Goal: Task Accomplishment & Management: Use online tool/utility

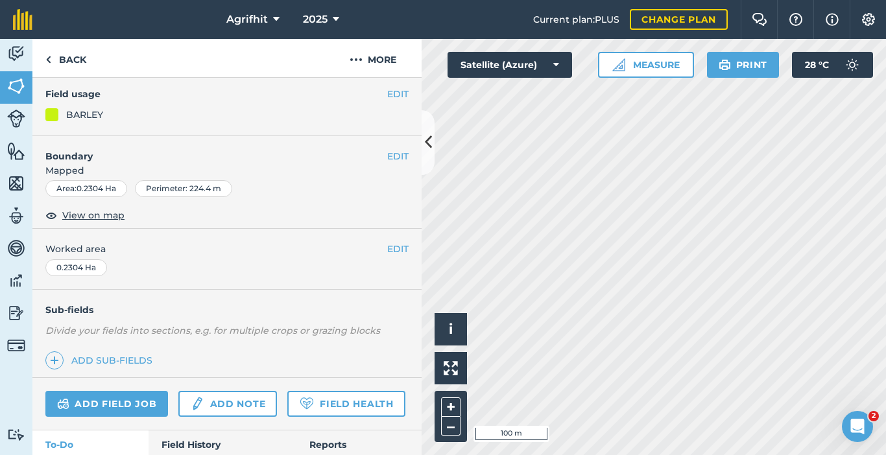
scroll to position [203, 0]
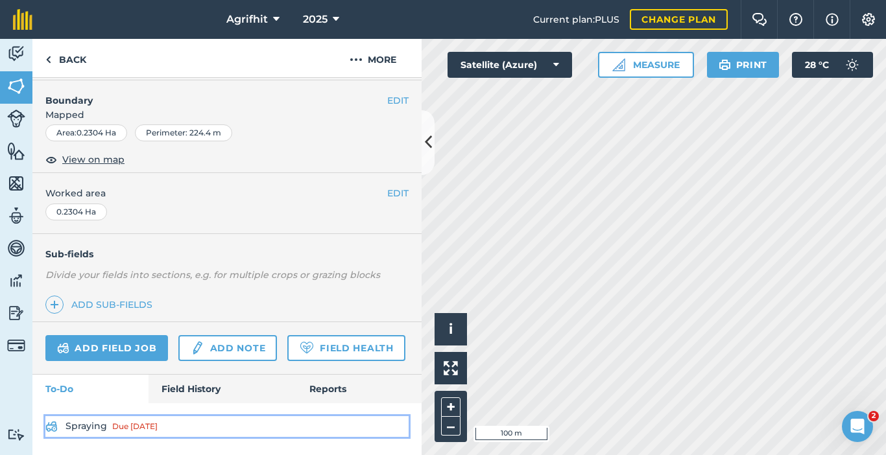
click at [124, 426] on div "Due today" at bounding box center [134, 426] width 45 height 10
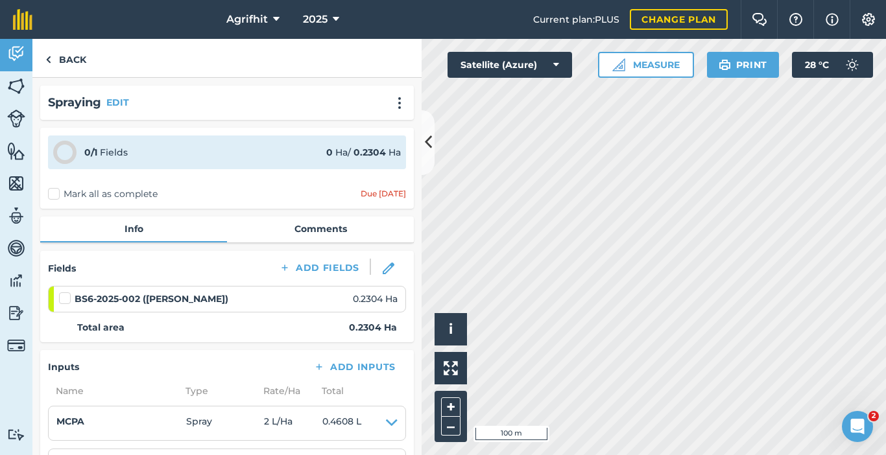
click at [52, 195] on label "Mark all as complete" at bounding box center [103, 194] width 110 height 14
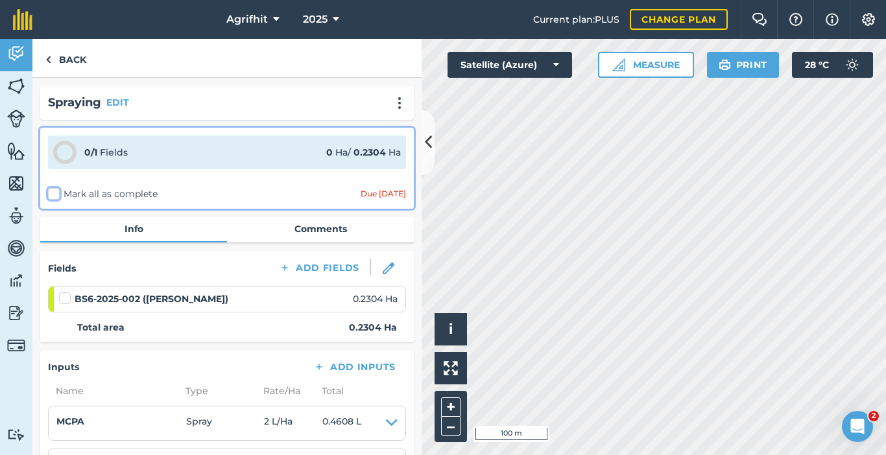
click at [52, 195] on input "Mark all as complete" at bounding box center [52, 191] width 8 height 8
checkbox input "false"
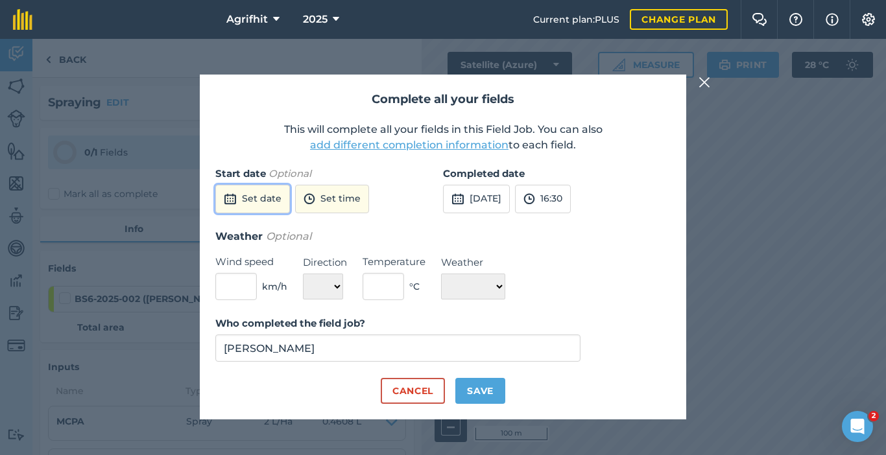
click at [272, 197] on button "Set date" at bounding box center [252, 199] width 75 height 29
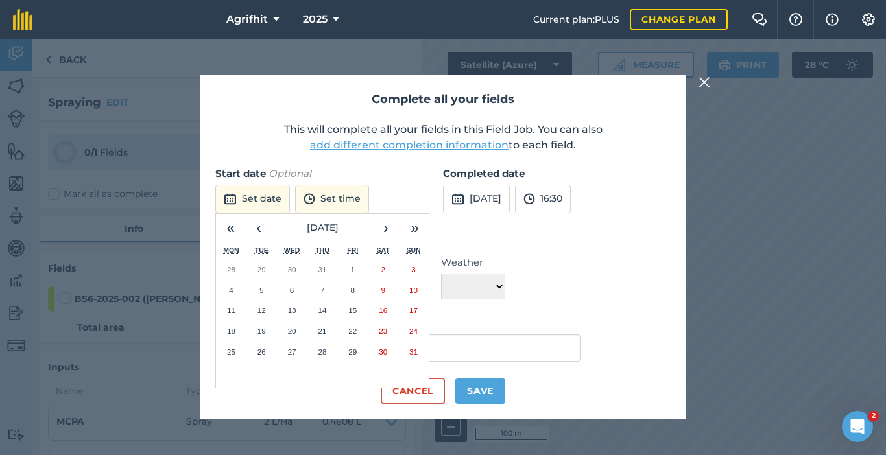
click at [318, 352] on abbr "28" at bounding box center [322, 351] width 8 height 8
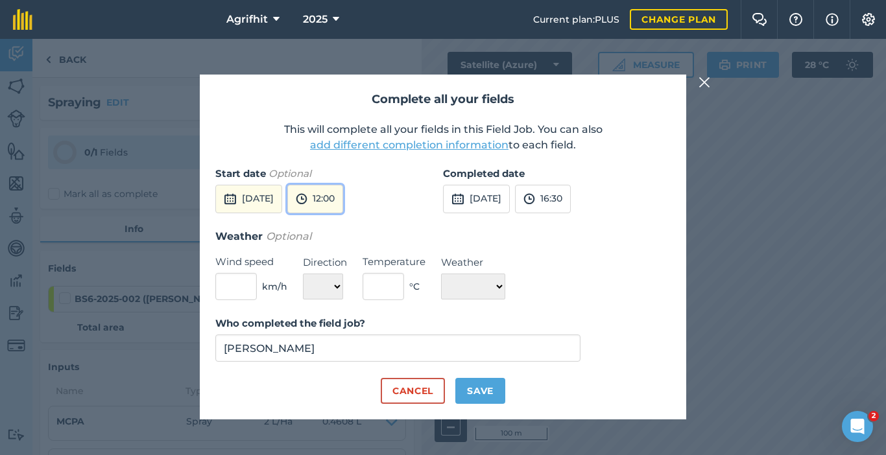
click at [343, 197] on button "12:00" at bounding box center [315, 199] width 56 height 29
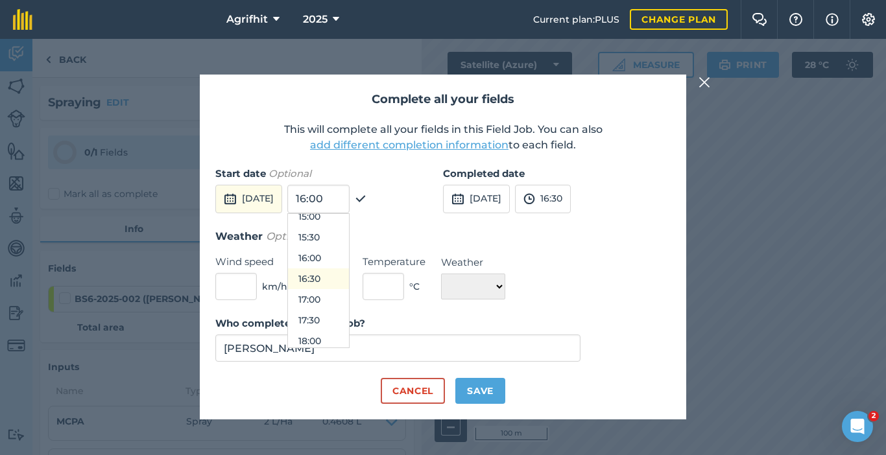
scroll to position [565, 0]
click at [346, 261] on button "14:30" at bounding box center [318, 260] width 61 height 21
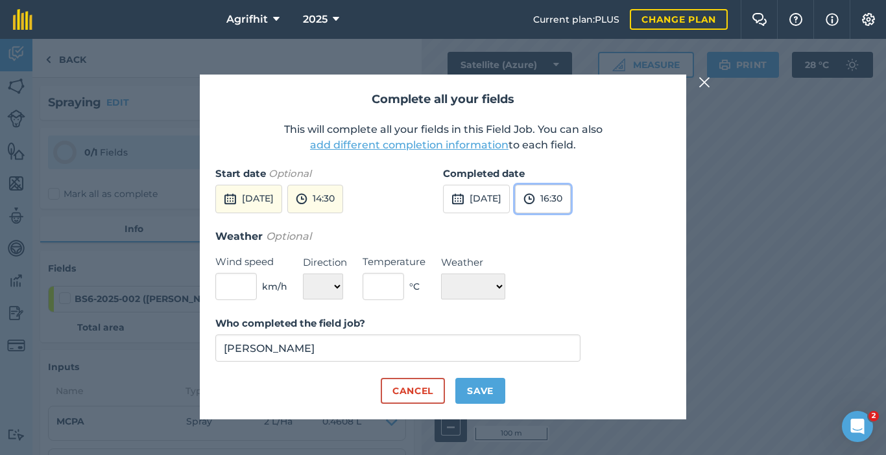
click at [571, 196] on button "16:30" at bounding box center [543, 199] width 56 height 29
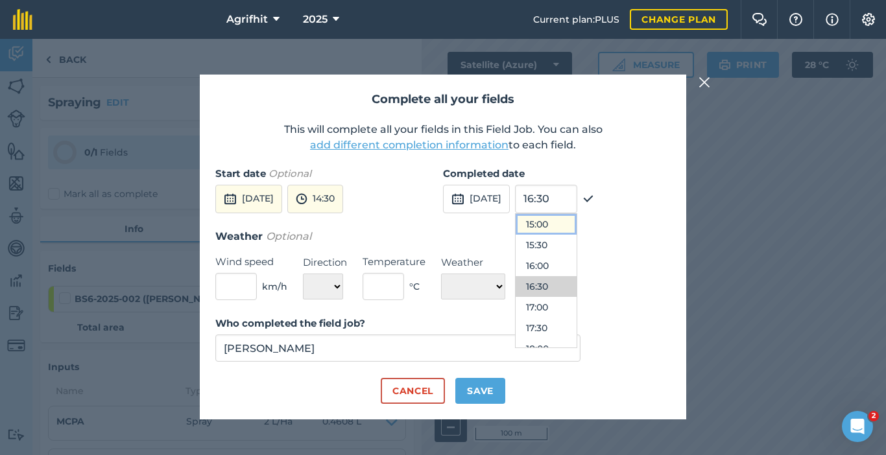
click at [569, 224] on button "15:00" at bounding box center [545, 224] width 61 height 21
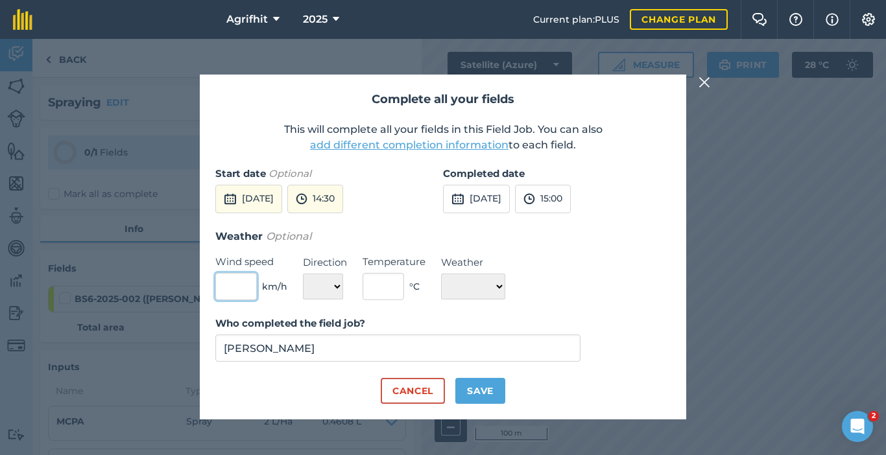
click at [255, 292] on input "text" at bounding box center [235, 286] width 41 height 27
type input "1"
click at [340, 292] on select "N NE E SE S SW W NW" at bounding box center [323, 287] width 40 height 26
select select "NW"
click at [303, 274] on select "N NE E SE S SW W NW" at bounding box center [323, 287] width 40 height 26
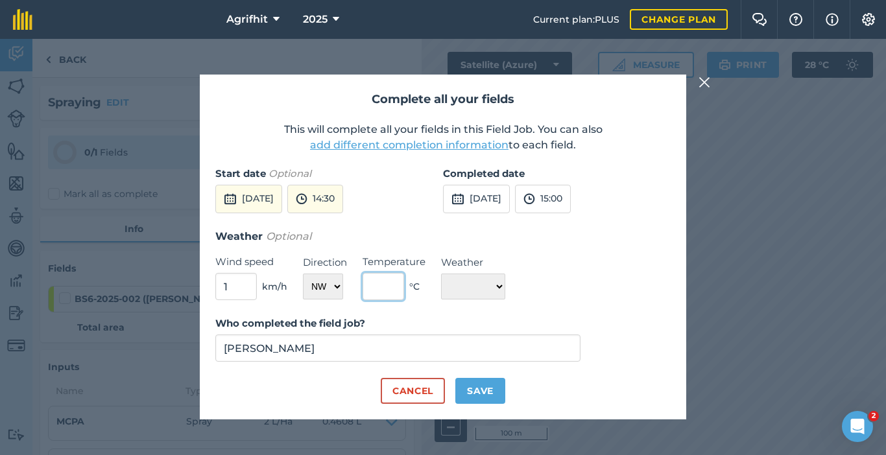
click at [381, 285] on input "text" at bounding box center [382, 286] width 41 height 27
type input "20"
click at [505, 288] on select "☀️ Sunny 🌧 Rainy ⛅️ Cloudy 🌨 Snow ❄️ Icy" at bounding box center [473, 287] width 64 height 26
select select "Sunny"
click at [441, 274] on select "☀️ Sunny 🌧 Rainy ⛅️ Cloudy 🌨 Snow ❄️ Icy" at bounding box center [473, 287] width 64 height 26
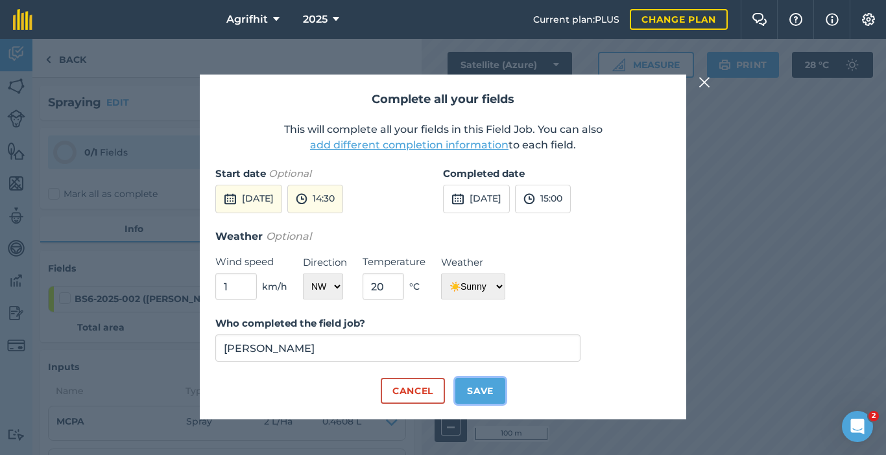
click at [486, 396] on button "Save" at bounding box center [480, 391] width 50 height 26
checkbox input "true"
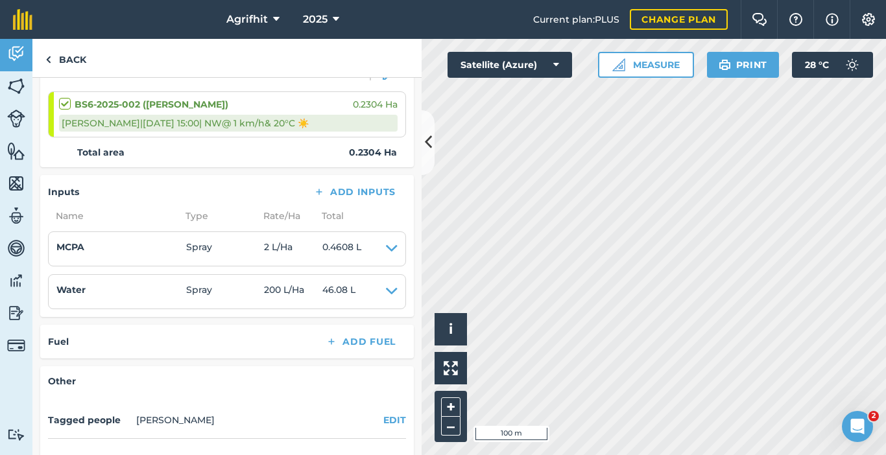
scroll to position [0, 0]
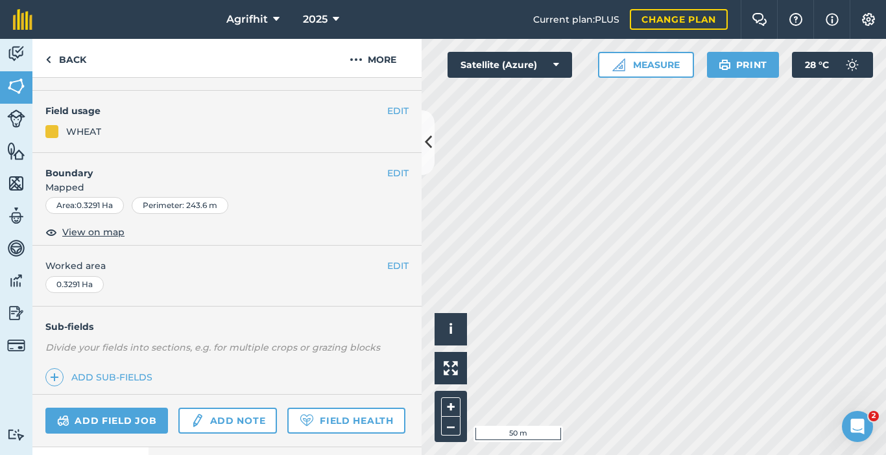
scroll to position [203, 0]
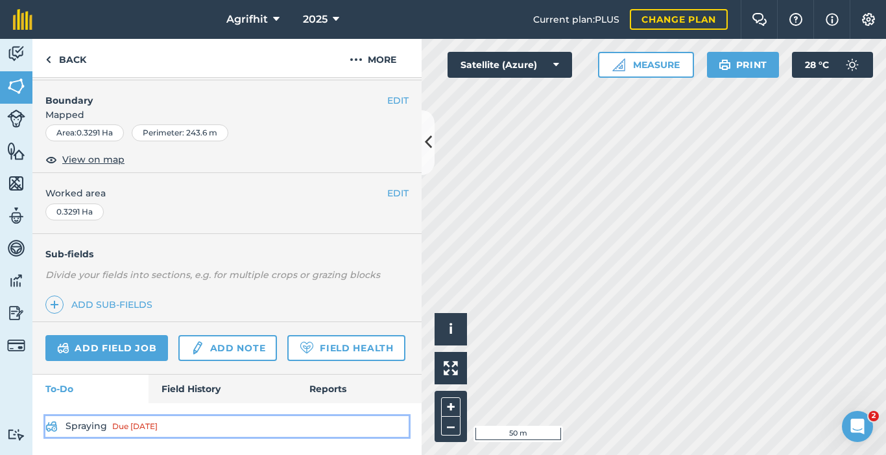
click at [115, 420] on link "Spraying Due today" at bounding box center [226, 426] width 363 height 21
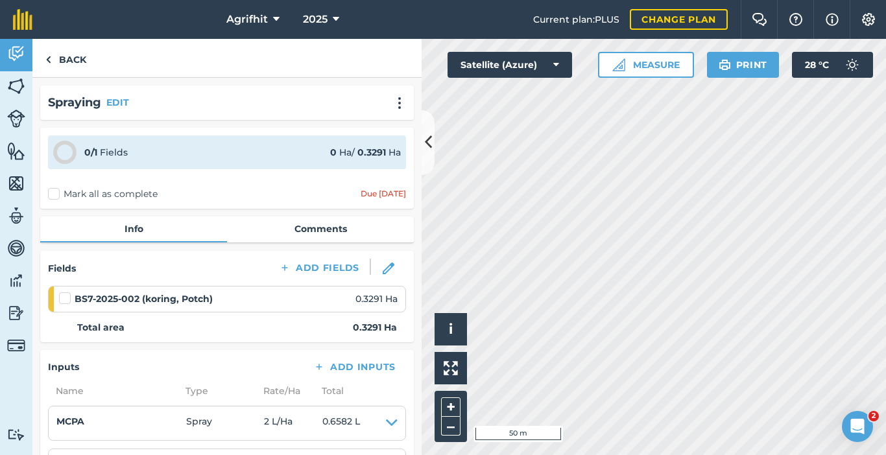
click at [53, 191] on label "Mark all as complete" at bounding box center [103, 194] width 110 height 14
click at [53, 191] on input "Mark all as complete" at bounding box center [52, 191] width 8 height 8
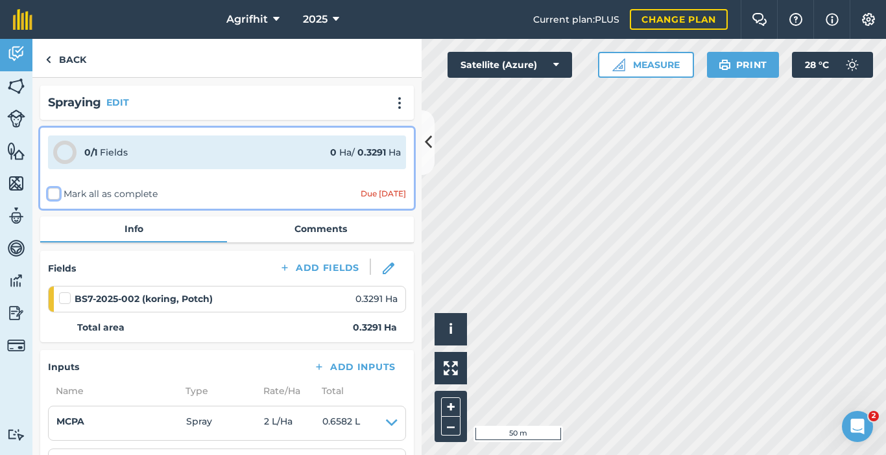
checkbox input "false"
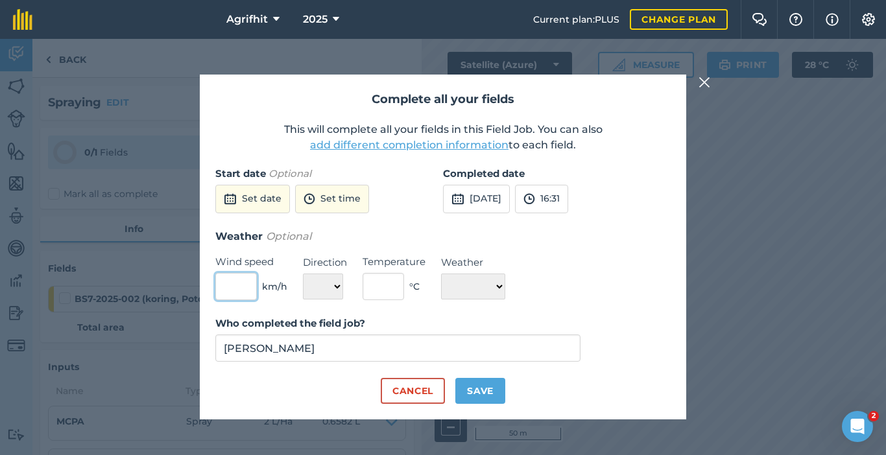
click at [235, 288] on input "text" at bounding box center [235, 286] width 41 height 27
type input "1"
click at [341, 288] on select "N NE E SE S SW W NW" at bounding box center [323, 287] width 40 height 26
select select "NW"
click at [303, 274] on select "N NE E SE S SW W NW" at bounding box center [323, 287] width 40 height 26
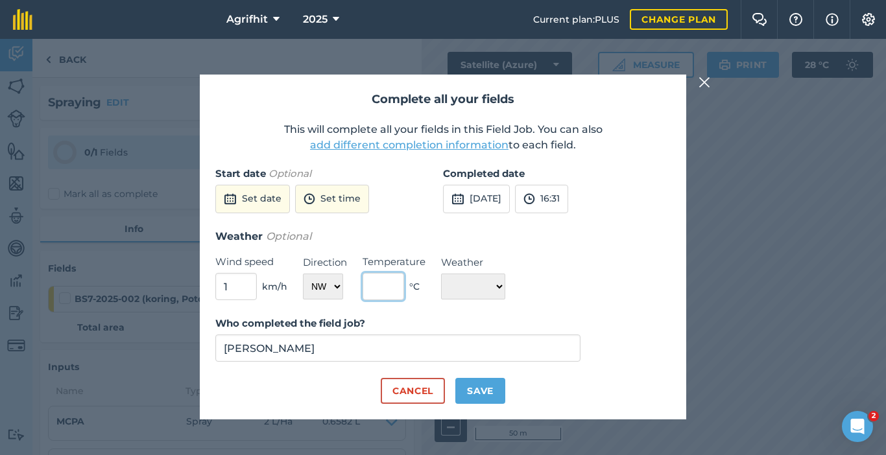
click at [375, 290] on input "text" at bounding box center [382, 286] width 41 height 27
type input "20"
click at [500, 288] on select "☀️ Sunny 🌧 Rainy ⛅️ Cloudy 🌨 Snow ❄️ Icy" at bounding box center [473, 287] width 64 height 26
select select "Sunny"
click at [441, 274] on select "☀️ Sunny 🌧 Rainy ⛅️ Cloudy 🌨 Snow ❄️ Icy" at bounding box center [473, 287] width 64 height 26
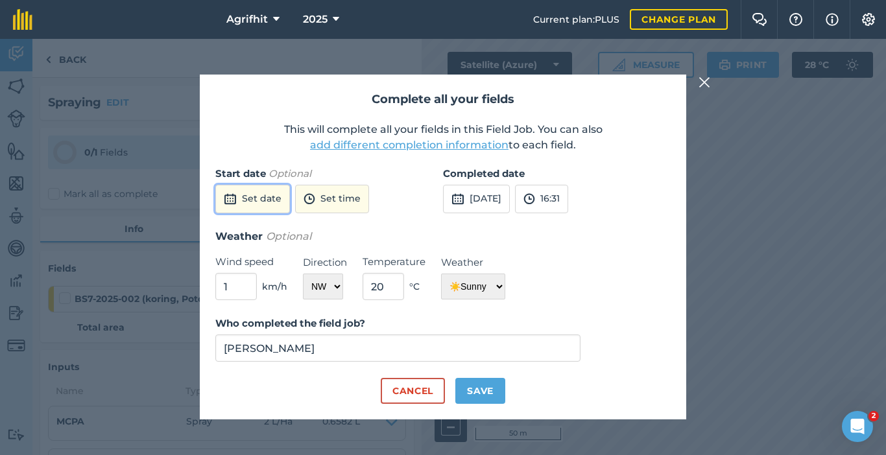
click at [265, 201] on button "Set date" at bounding box center [252, 199] width 75 height 29
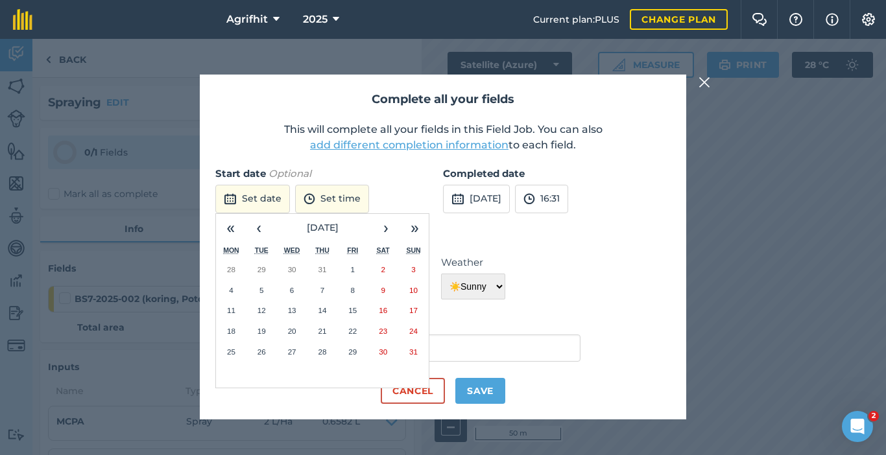
click at [327, 355] on button "28" at bounding box center [322, 352] width 30 height 21
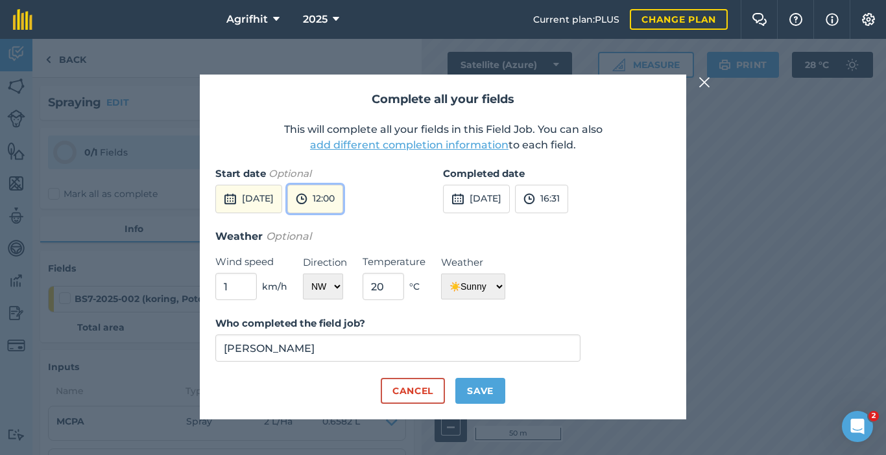
click at [343, 203] on button "12:00" at bounding box center [315, 199] width 56 height 29
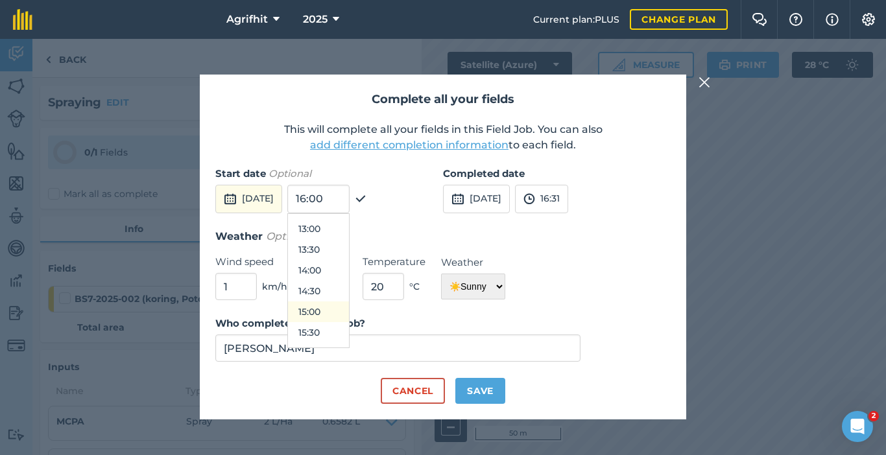
scroll to position [565, 0]
click at [349, 280] on button "15:00" at bounding box center [318, 281] width 61 height 21
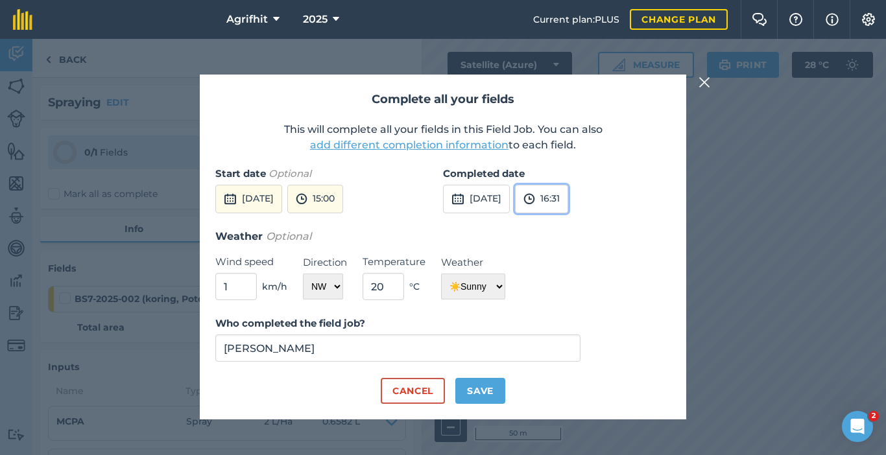
click at [568, 198] on button "16:31" at bounding box center [541, 199] width 53 height 29
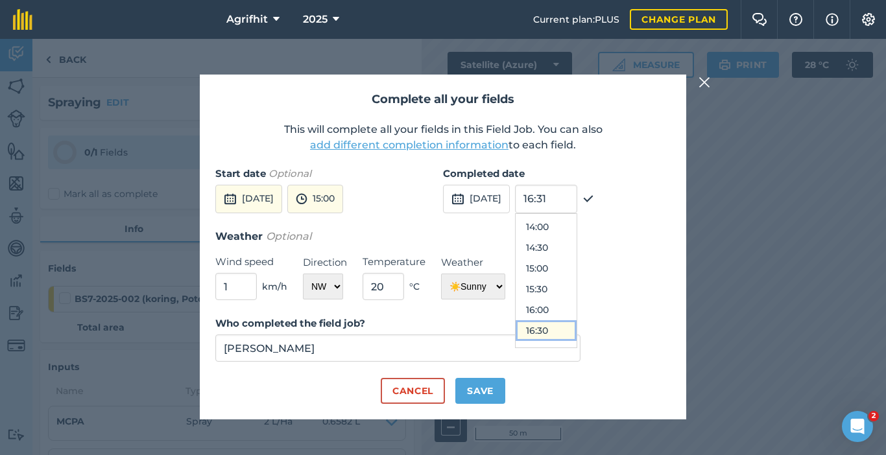
click at [573, 326] on button "16:30" at bounding box center [545, 330] width 61 height 21
click at [478, 389] on button "Save" at bounding box center [480, 391] width 50 height 26
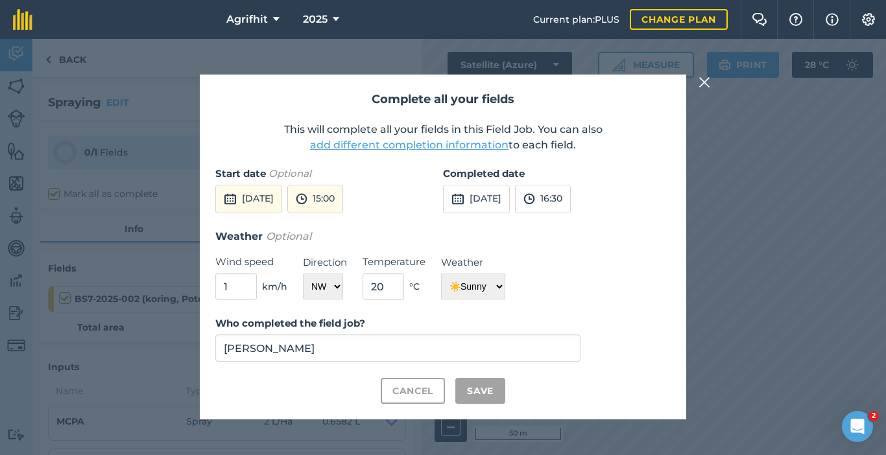
checkbox input "true"
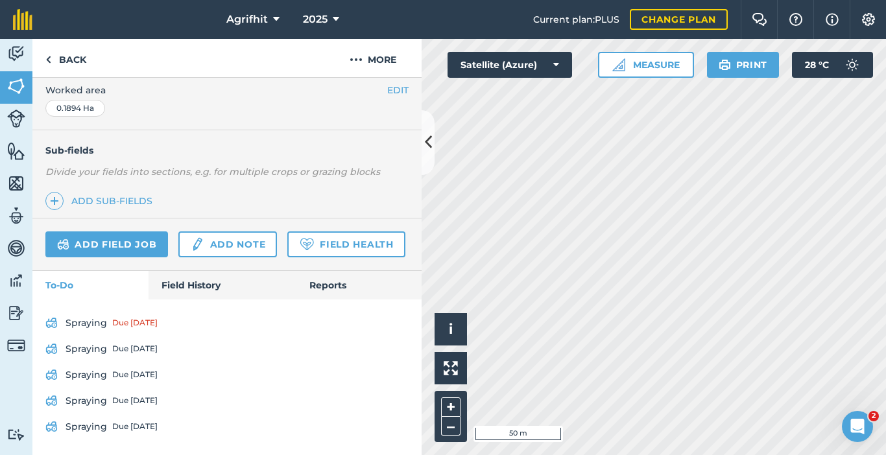
scroll to position [380, 0]
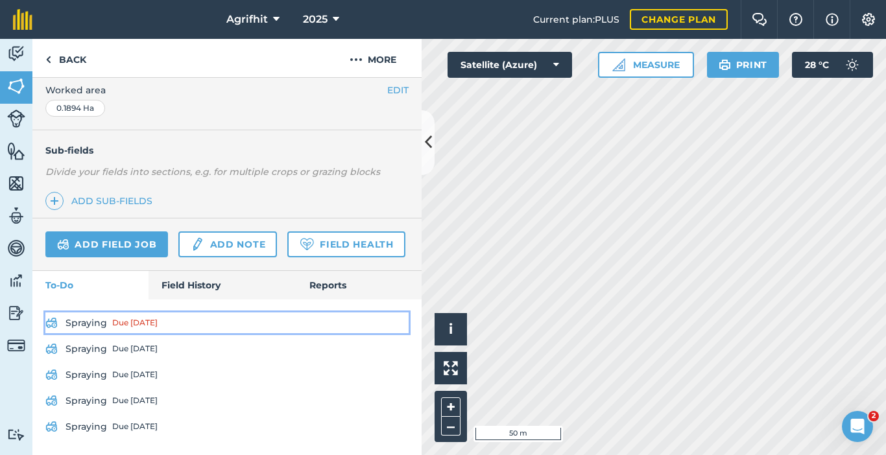
click at [135, 324] on div "Due today" at bounding box center [134, 323] width 45 height 10
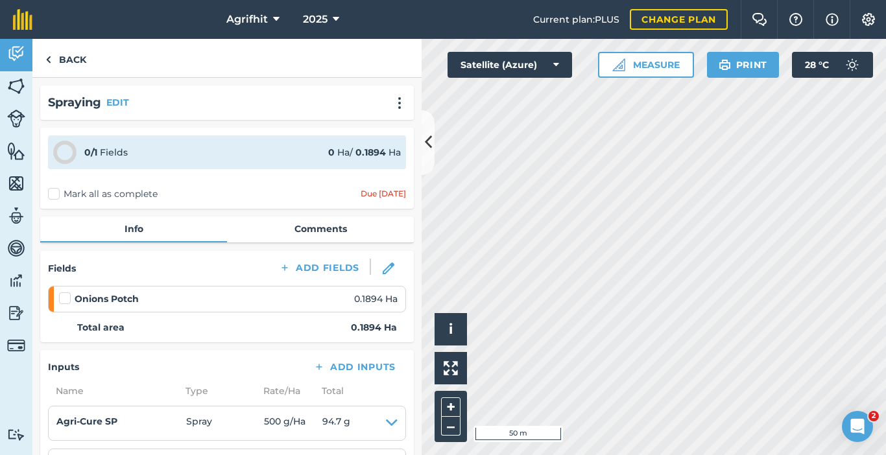
click at [54, 191] on label "Mark all as complete" at bounding box center [103, 194] width 110 height 14
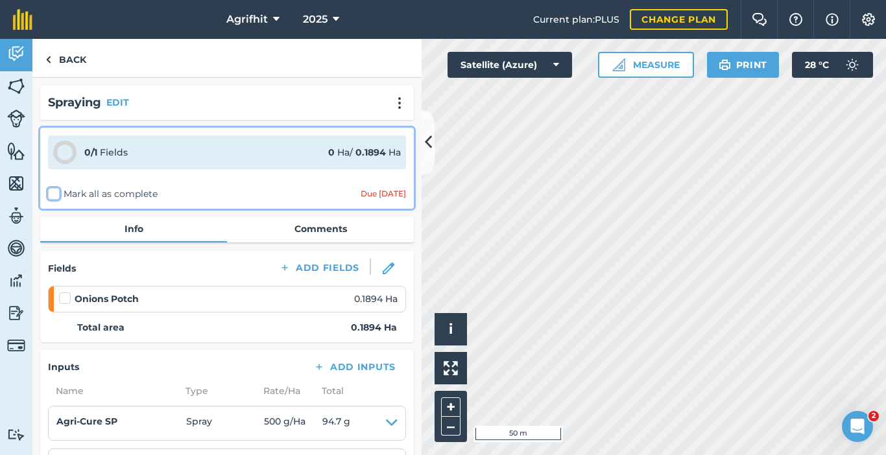
click at [54, 191] on input "Mark all as complete" at bounding box center [52, 191] width 8 height 8
checkbox input "false"
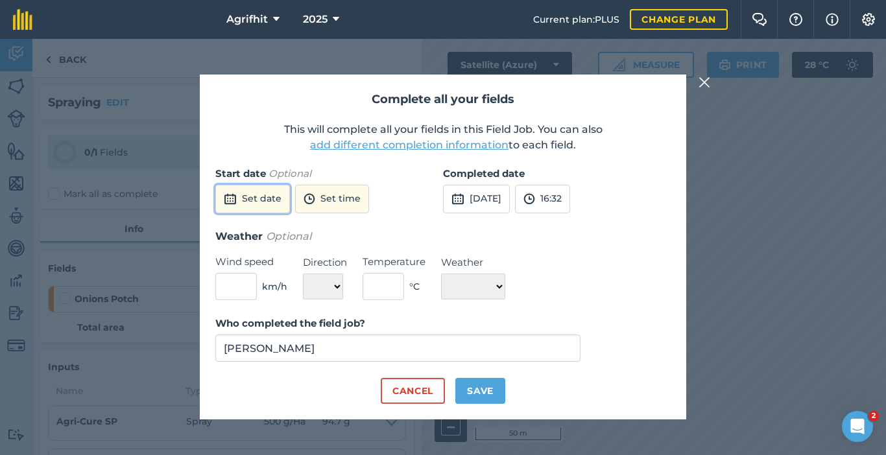
click at [256, 203] on button "Set date" at bounding box center [252, 199] width 75 height 29
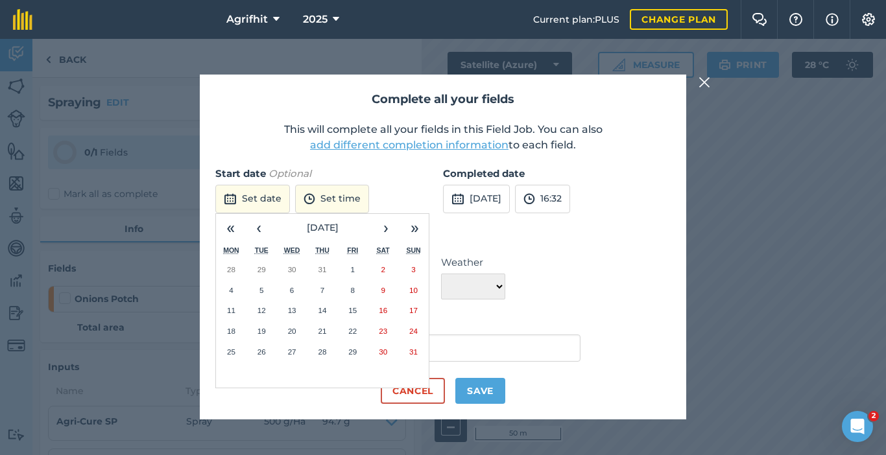
click at [316, 350] on button "28" at bounding box center [322, 352] width 30 height 21
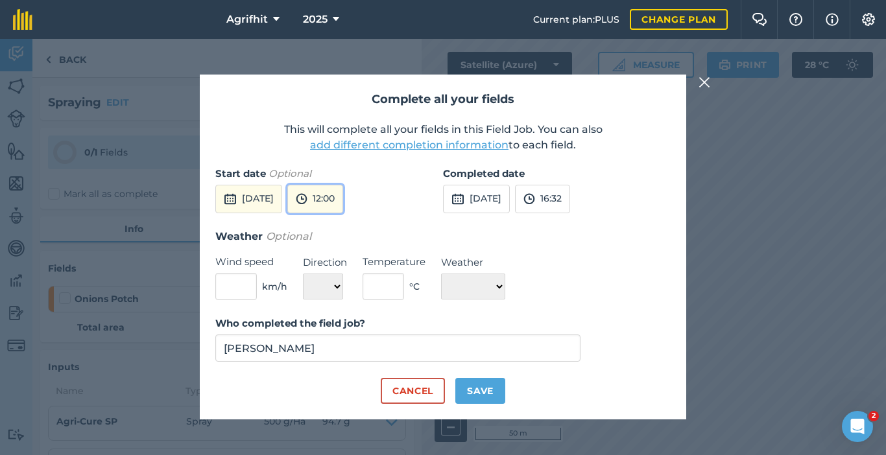
click at [343, 206] on button "12:00" at bounding box center [315, 199] width 56 height 29
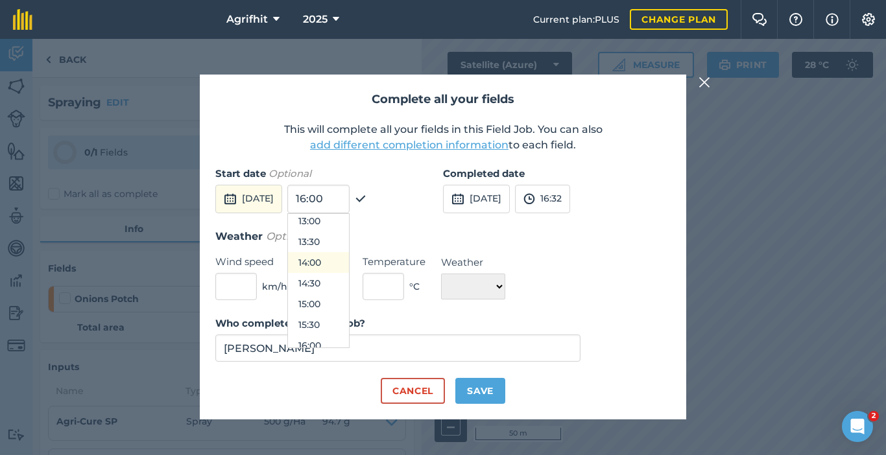
scroll to position [565, 0]
click at [349, 341] on button "16:30" at bounding box center [318, 343] width 61 height 21
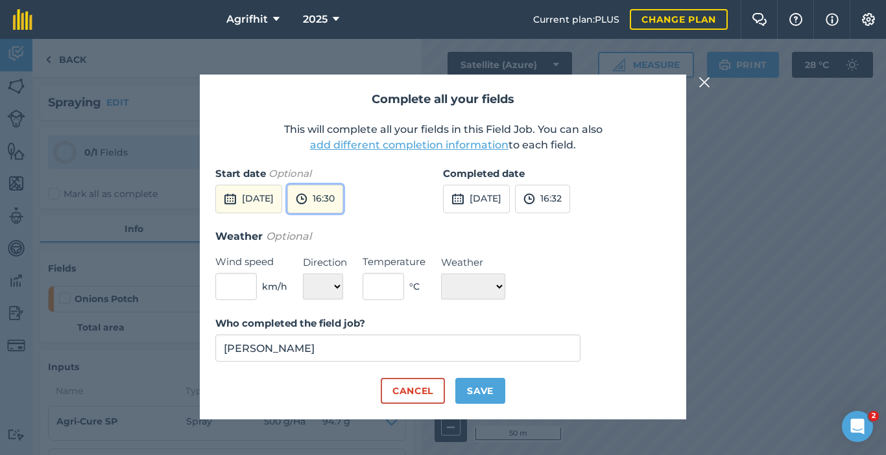
click at [343, 193] on button "16:30" at bounding box center [315, 199] width 56 height 29
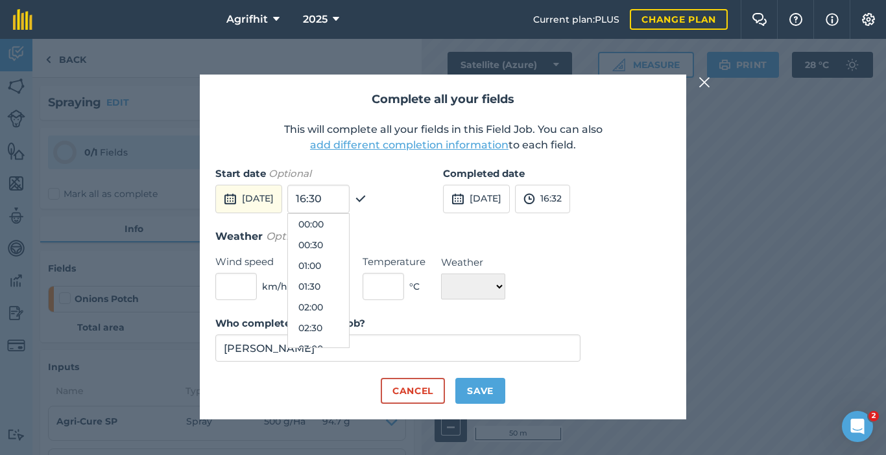
scroll to position [622, 0]
click at [349, 263] on button "16:00" at bounding box center [318, 265] width 61 height 21
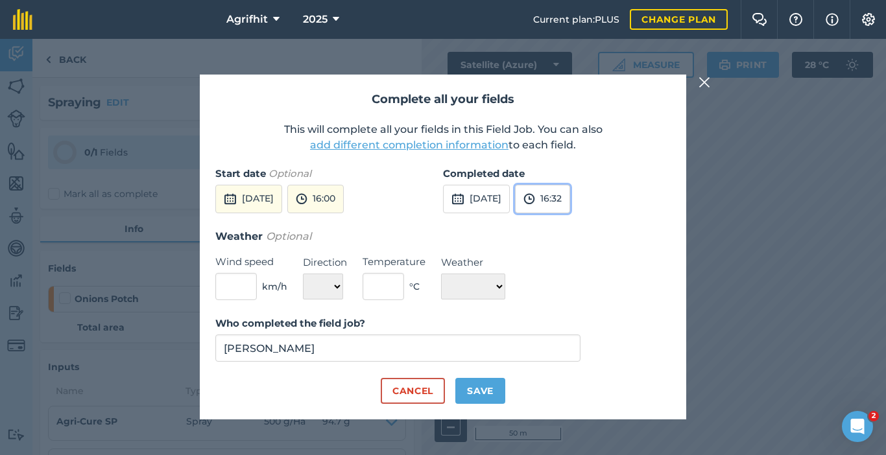
click at [570, 200] on button "16:32" at bounding box center [542, 199] width 55 height 29
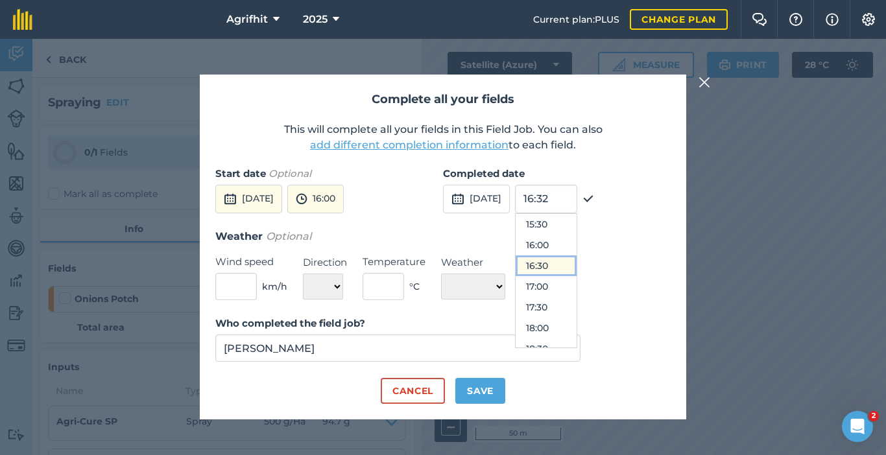
click at [565, 261] on button "16:30" at bounding box center [545, 265] width 61 height 21
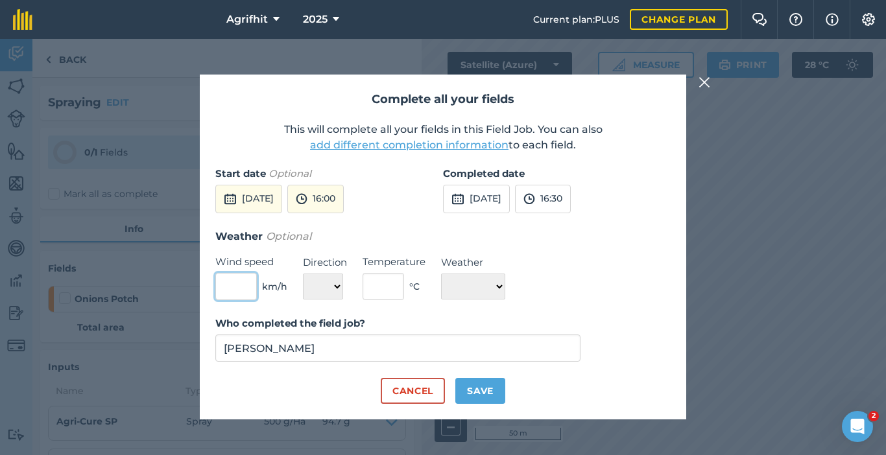
click at [248, 289] on input "text" at bounding box center [235, 286] width 41 height 27
type input "1"
click at [337, 283] on select "N NE E SE S SW W NW" at bounding box center [323, 287] width 40 height 26
select select "NW"
click at [303, 274] on select "N NE E SE S SW W NW" at bounding box center [323, 287] width 40 height 26
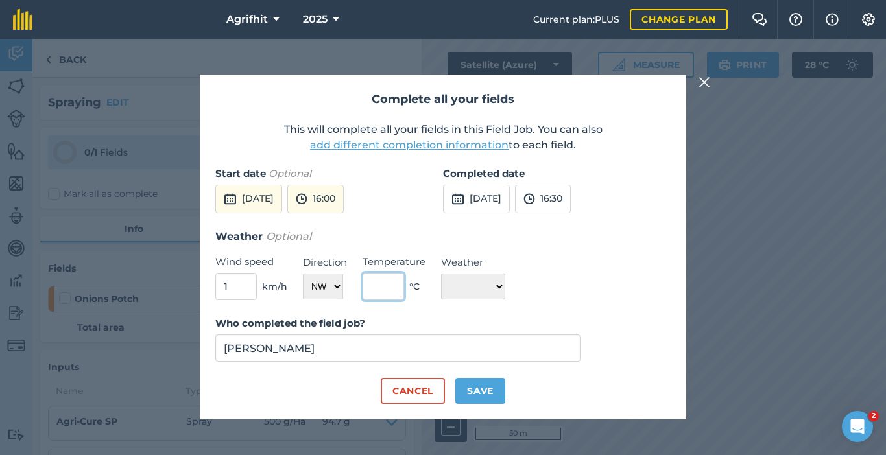
click at [384, 285] on input "text" at bounding box center [382, 286] width 41 height 27
type input "20"
drag, startPoint x: 508, startPoint y: 289, endPoint x: 492, endPoint y: 292, distance: 15.8
click at [505, 289] on select "☀️ Sunny 🌧 Rainy ⛅️ Cloudy 🌨 Snow ❄️ Icy" at bounding box center [473, 287] width 64 height 26
select select "Sunny"
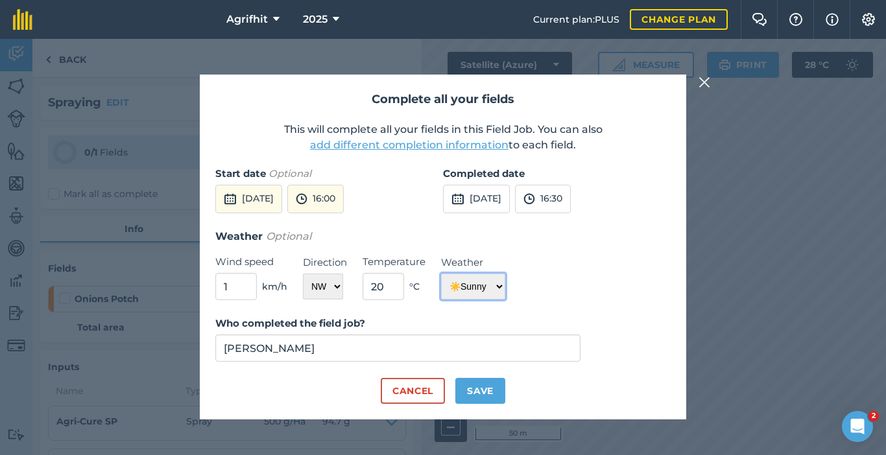
click at [441, 274] on select "☀️ Sunny 🌧 Rainy ⛅️ Cloudy 🌨 Snow ❄️ Icy" at bounding box center [473, 287] width 64 height 26
drag, startPoint x: 480, startPoint y: 399, endPoint x: 488, endPoint y: 381, distance: 19.7
click at [481, 399] on button "Save" at bounding box center [480, 391] width 50 height 26
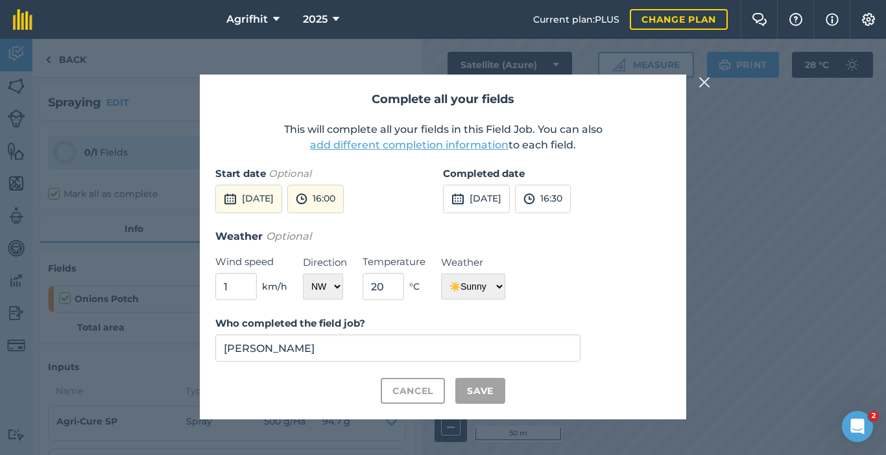
checkbox input "true"
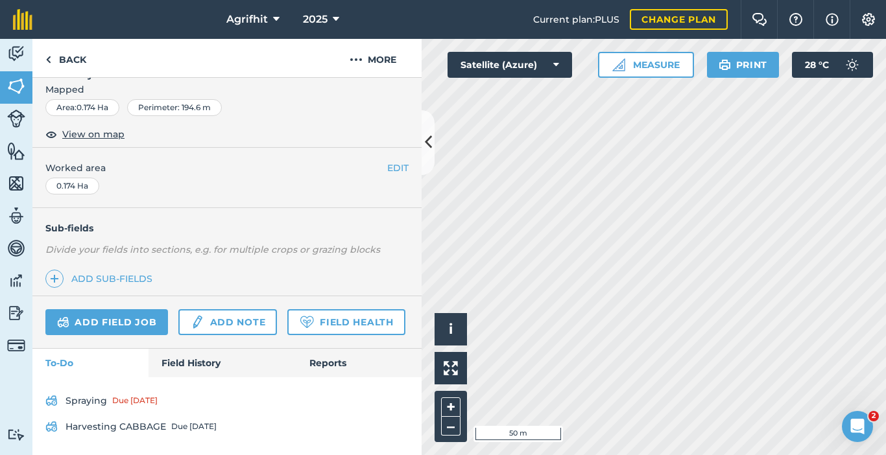
scroll to position [302, 0]
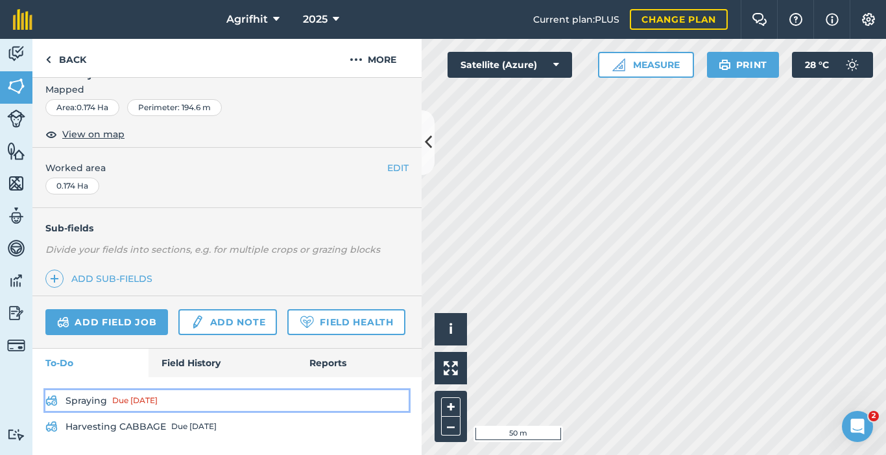
click at [115, 401] on div "Due today" at bounding box center [134, 400] width 45 height 10
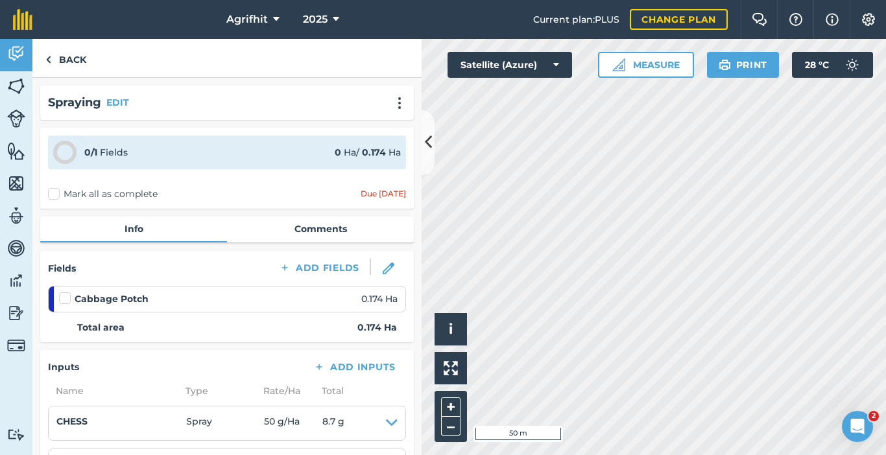
click at [58, 196] on label "Mark all as complete" at bounding box center [103, 194] width 110 height 14
click at [56, 196] on input "Mark all as complete" at bounding box center [52, 191] width 8 height 8
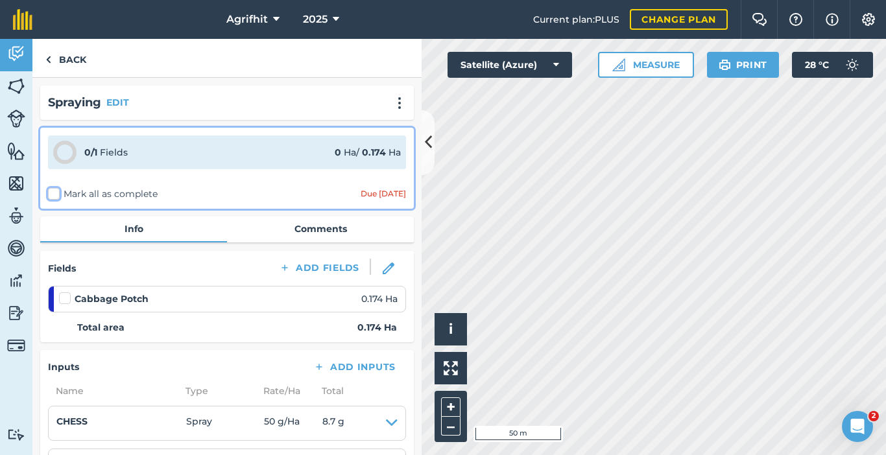
checkbox input "false"
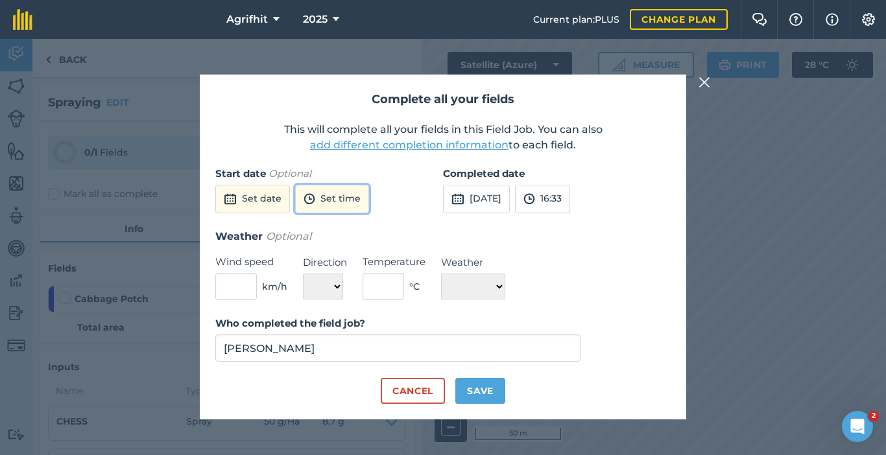
click at [325, 201] on button "Set time" at bounding box center [332, 199] width 74 height 29
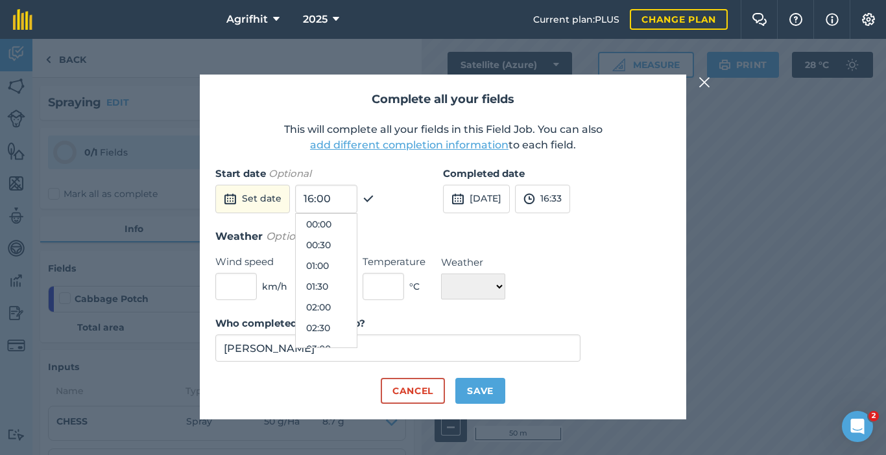
scroll to position [602, 0]
click at [262, 200] on button "Set date" at bounding box center [252, 199] width 75 height 29
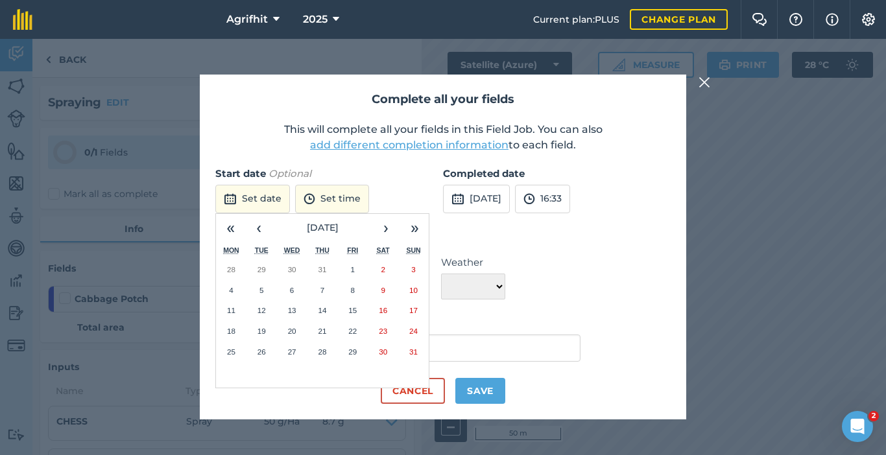
click at [319, 353] on abbr "28" at bounding box center [322, 351] width 8 height 8
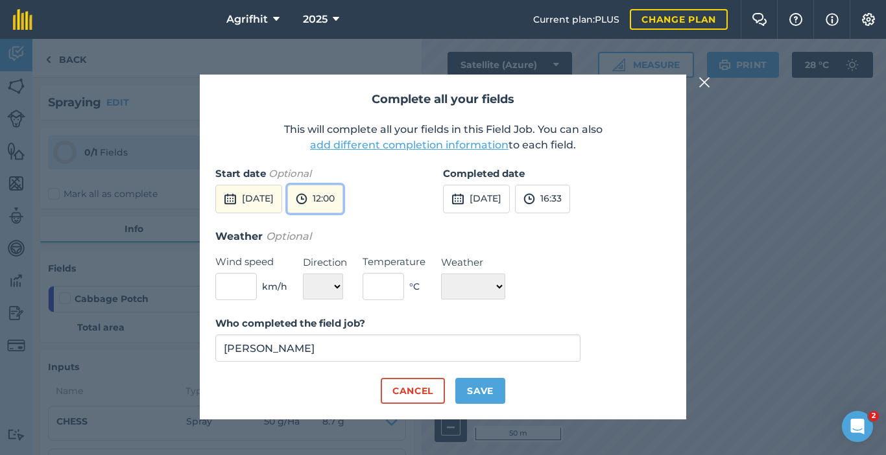
click at [343, 196] on button "12:00" at bounding box center [315, 199] width 56 height 29
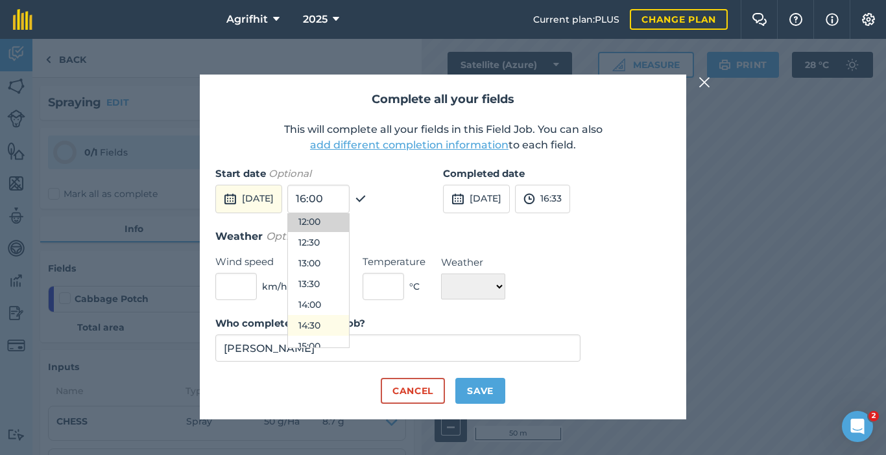
scroll to position [565, 0]
click at [349, 320] on button "16:00" at bounding box center [318, 322] width 61 height 21
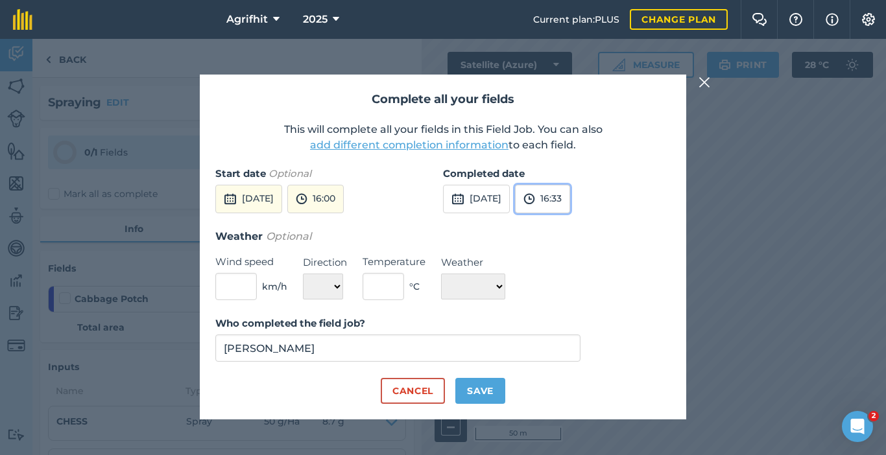
click at [570, 196] on button "16:33" at bounding box center [542, 199] width 55 height 29
click at [418, 244] on h3 "Weather Optional" at bounding box center [442, 236] width 455 height 17
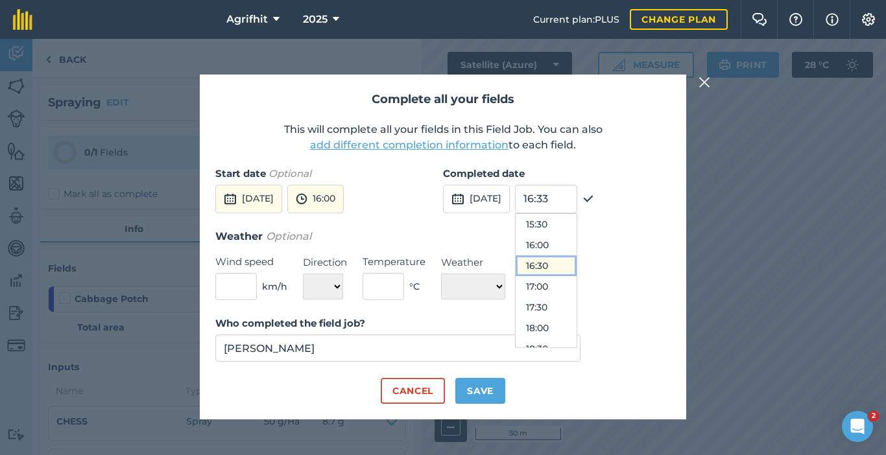
click at [565, 274] on button "16:30" at bounding box center [545, 265] width 61 height 21
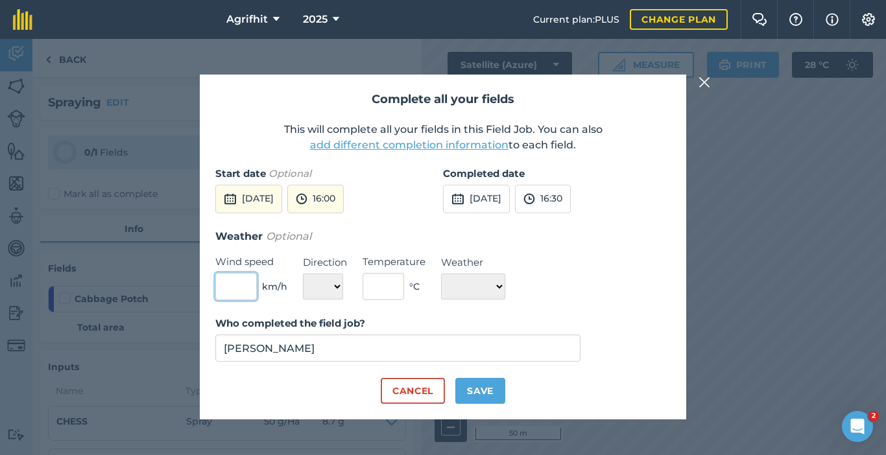
click at [248, 282] on input "text" at bounding box center [235, 286] width 41 height 27
type input "1"
click at [331, 286] on select "N NE E SE S SW W NW" at bounding box center [323, 287] width 40 height 26
select select "NW"
click at [303, 274] on select "N NE E SE S SW W NW" at bounding box center [323, 287] width 40 height 26
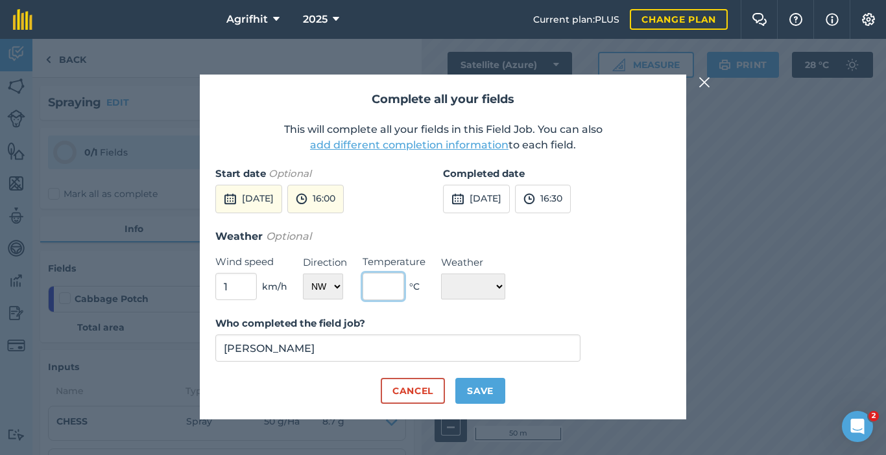
click at [381, 288] on input "text" at bounding box center [382, 286] width 41 height 27
type input "20"
click at [505, 288] on select "☀️ Sunny 🌧 Rainy ⛅️ Cloudy 🌨 Snow ❄️ Icy" at bounding box center [473, 287] width 64 height 26
select select "Sunny"
click at [441, 274] on select "☀️ Sunny 🌧 Rainy ⛅️ Cloudy 🌨 Snow ❄️ Icy" at bounding box center [473, 287] width 64 height 26
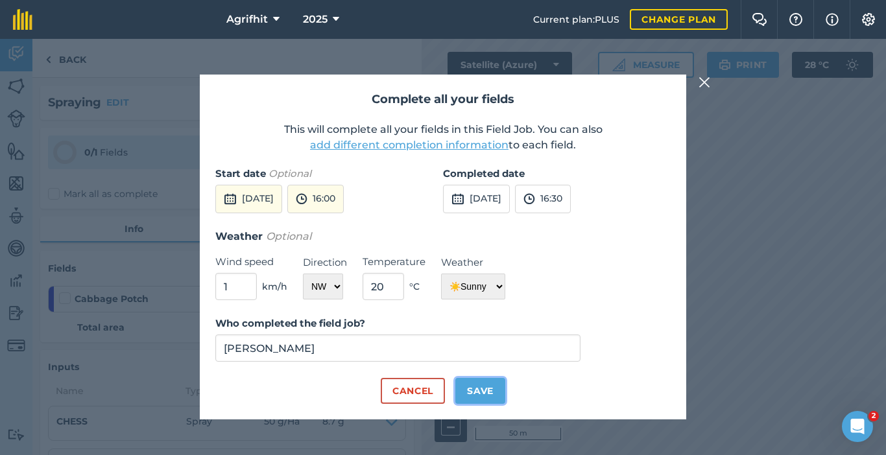
click at [481, 392] on button "Save" at bounding box center [480, 391] width 50 height 26
checkbox input "true"
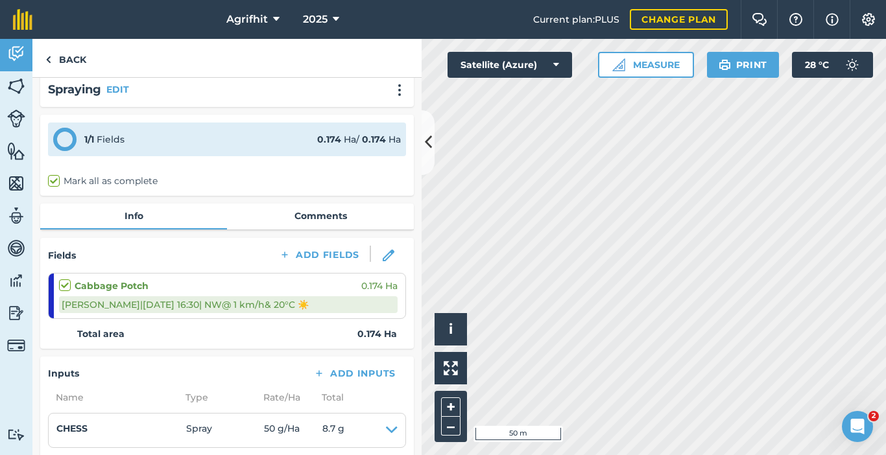
scroll to position [0, 0]
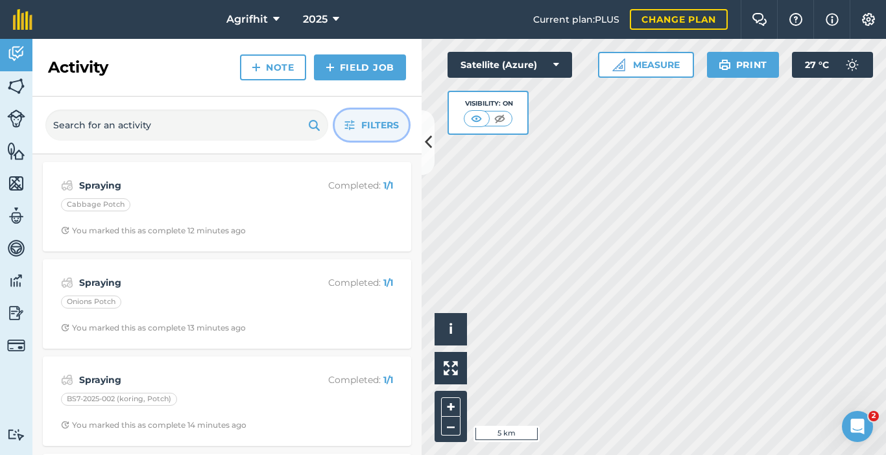
click at [380, 121] on span "Filters" at bounding box center [380, 125] width 38 height 14
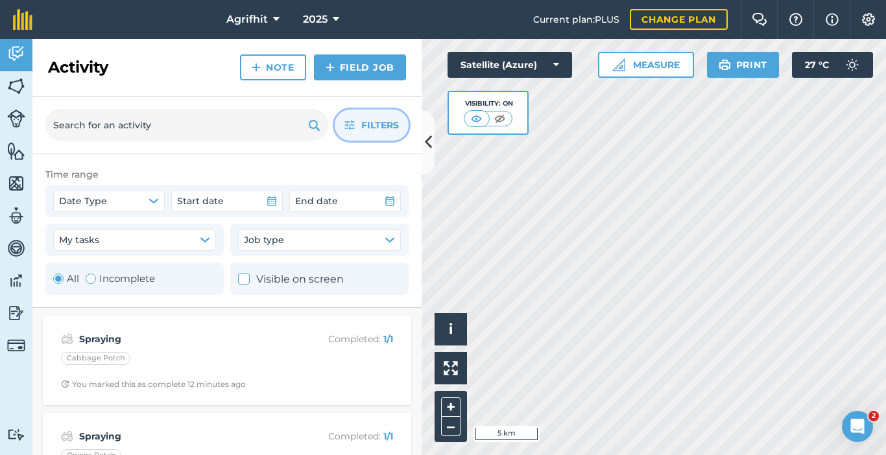
click at [96, 277] on label "Incomplete" at bounding box center [120, 279] width 69 height 16
radio input "false"
radio input "true"
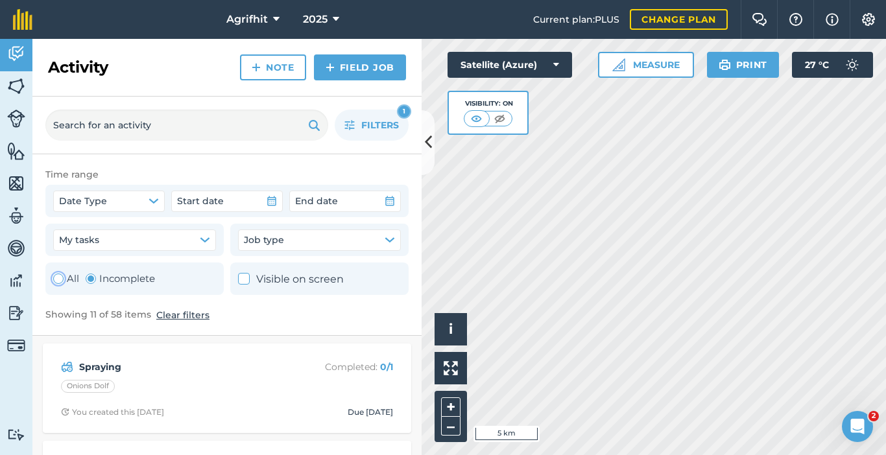
click at [62, 277] on div "Toggle Activity" at bounding box center [58, 279] width 10 height 10
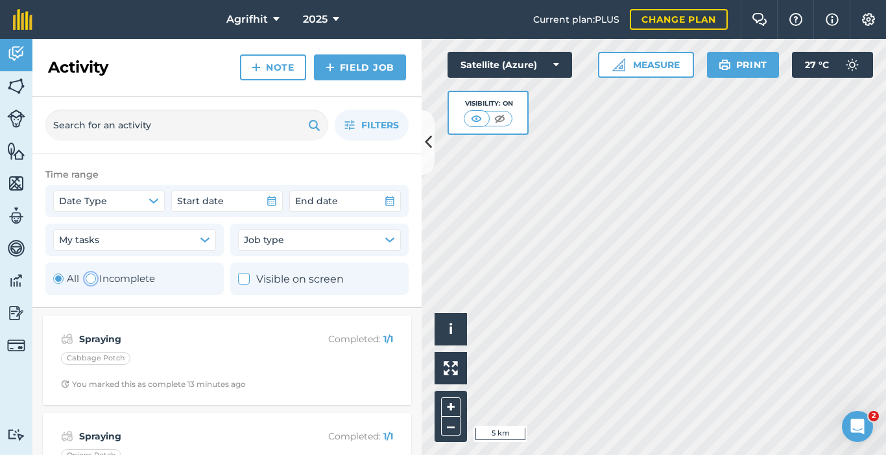
click at [89, 281] on div "Toggle Activity" at bounding box center [91, 279] width 10 height 10
radio input "false"
radio input "true"
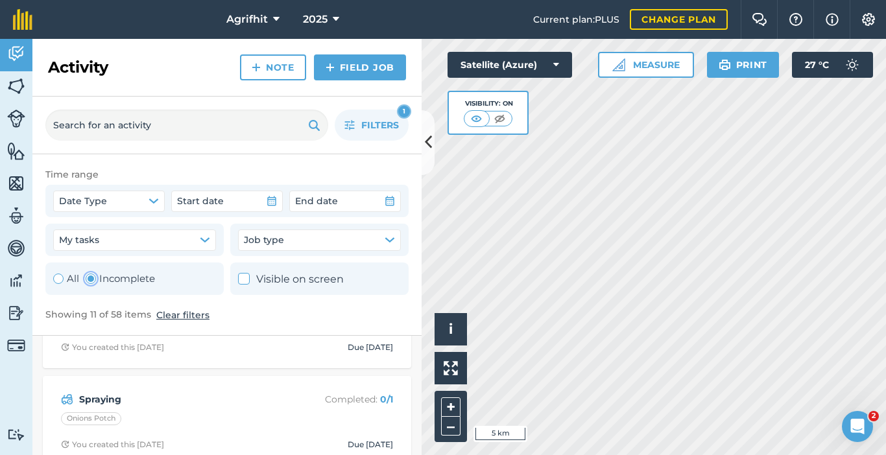
scroll to position [130, 0]
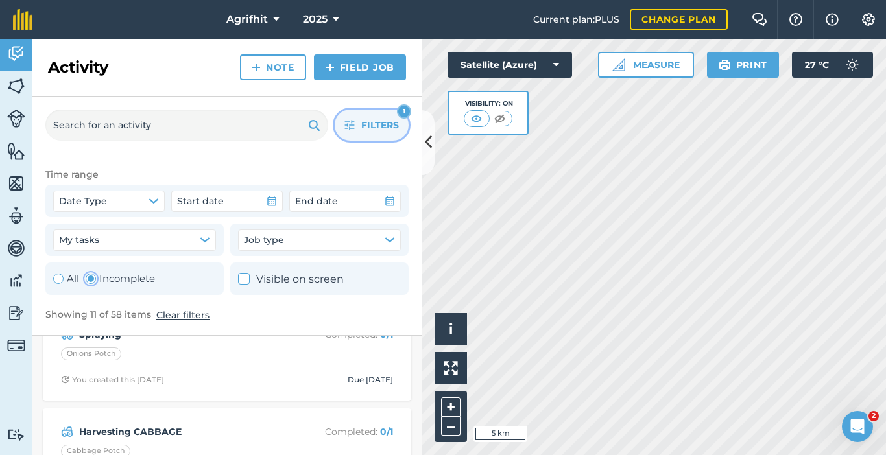
click at [371, 121] on span "Filters" at bounding box center [380, 125] width 38 height 14
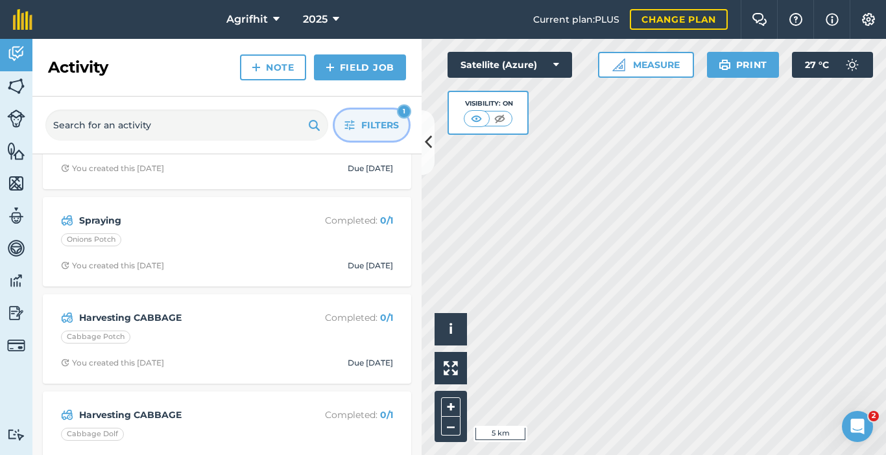
scroll to position [0, 0]
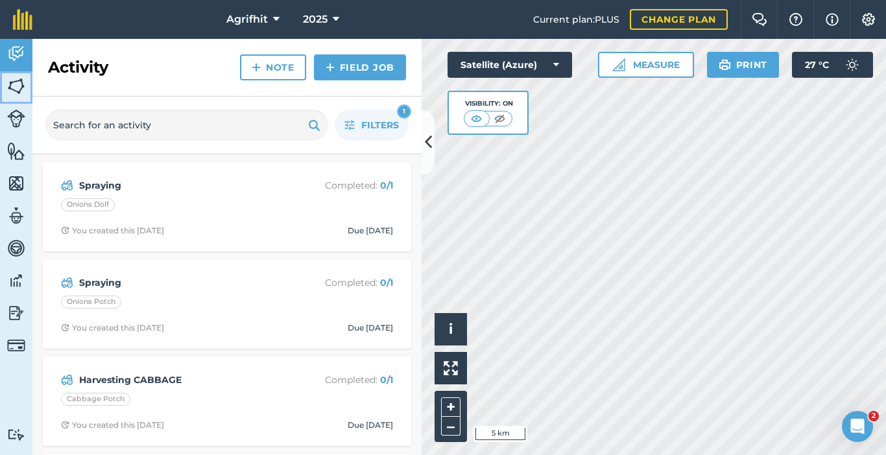
click at [22, 83] on img at bounding box center [16, 86] width 18 height 19
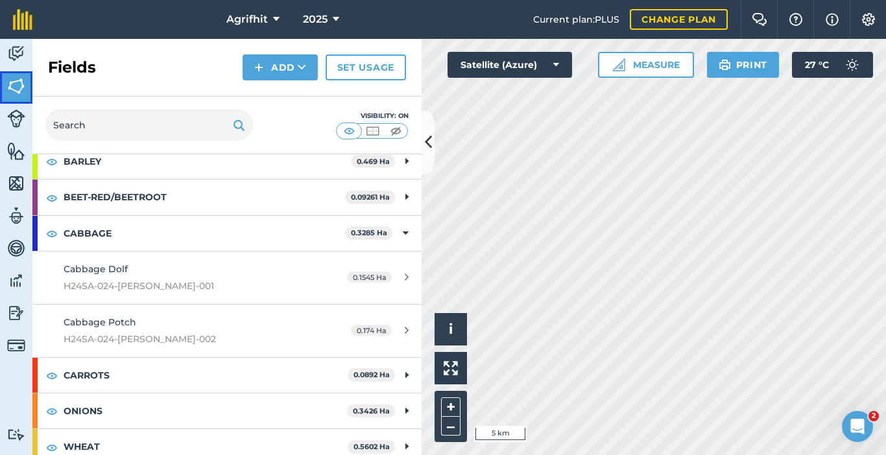
scroll to position [81, 0]
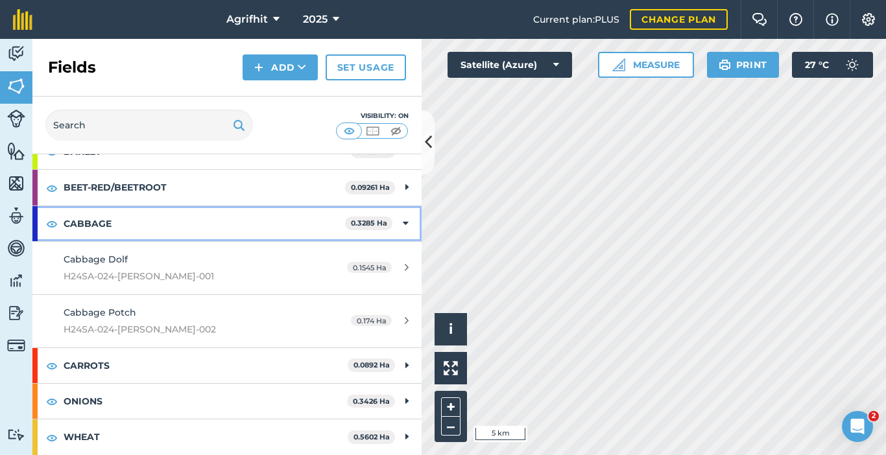
click at [403, 224] on icon at bounding box center [406, 224] width 6 height 14
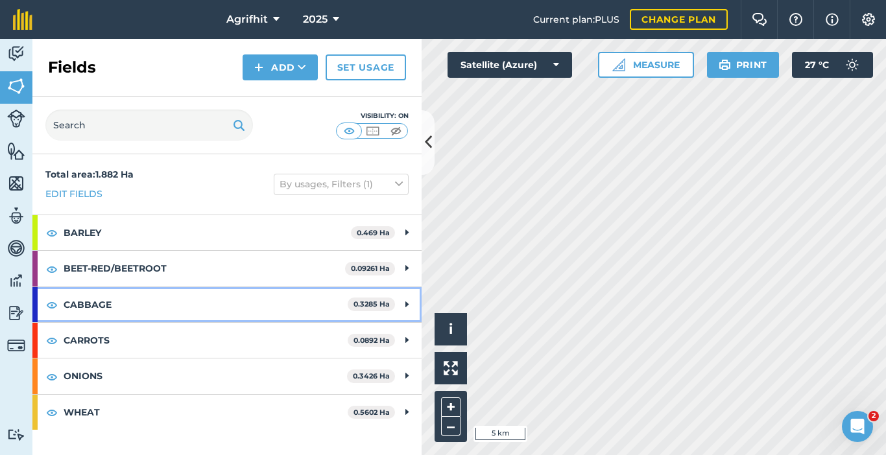
scroll to position [0, 0]
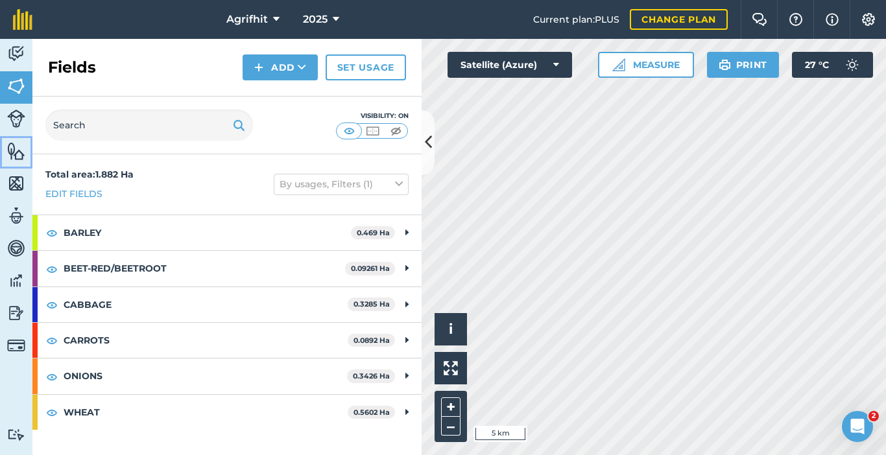
click at [28, 163] on link "Features" at bounding box center [16, 152] width 32 height 32
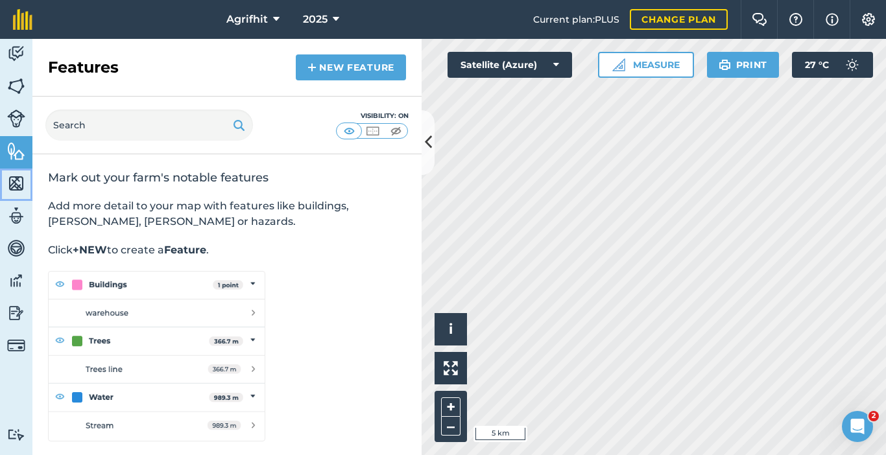
click at [14, 183] on img at bounding box center [16, 183] width 18 height 19
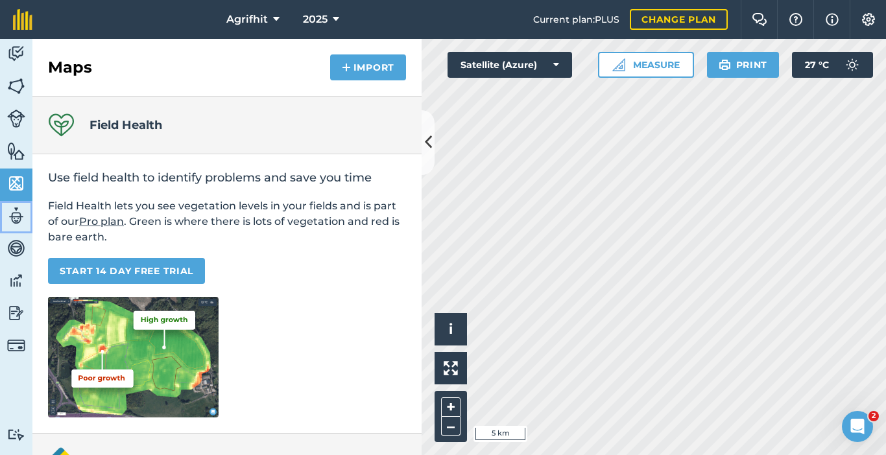
click at [27, 217] on link "Team" at bounding box center [16, 217] width 32 height 32
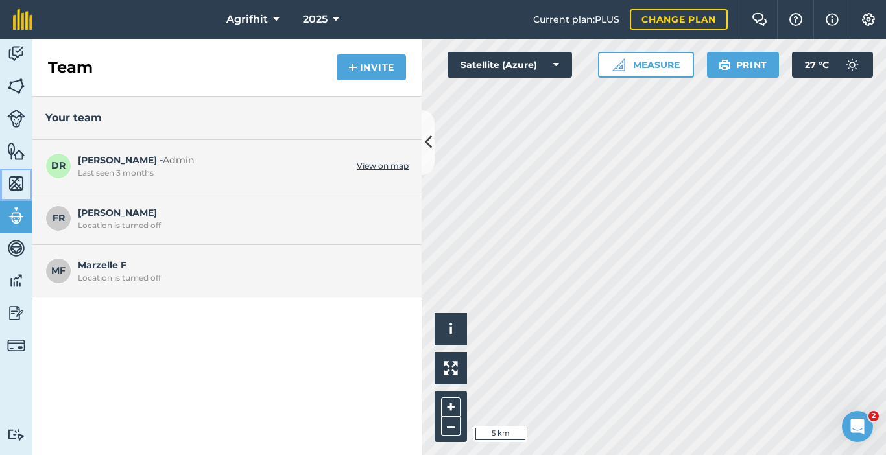
click at [10, 177] on img at bounding box center [16, 183] width 18 height 19
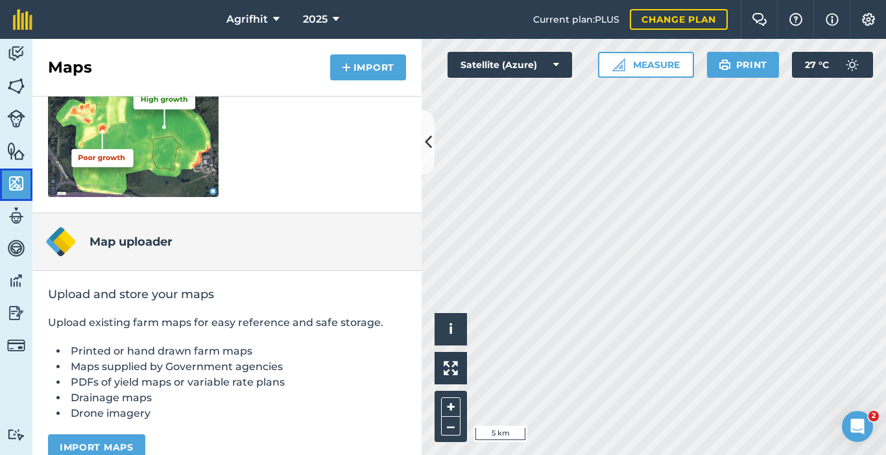
scroll to position [241, 0]
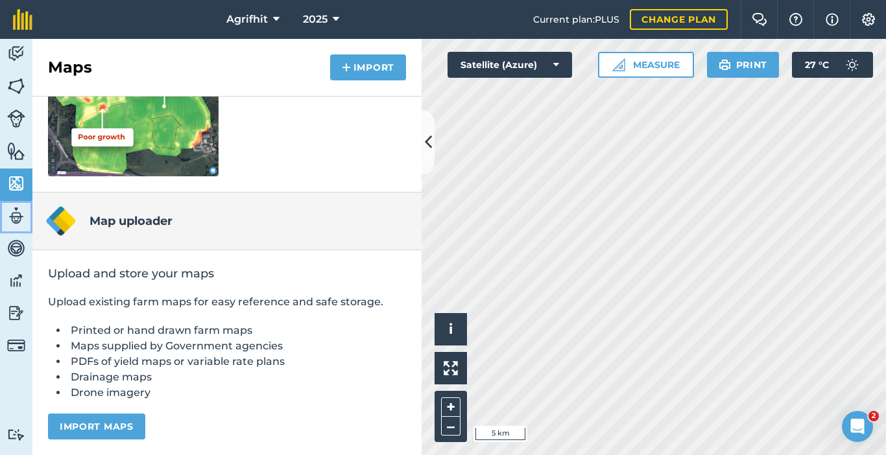
click at [18, 216] on img at bounding box center [16, 215] width 18 height 19
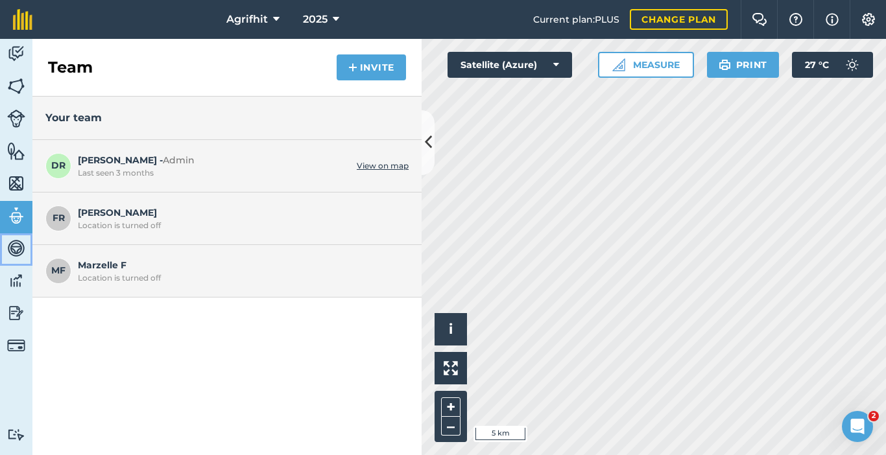
click at [11, 246] on img at bounding box center [16, 248] width 18 height 19
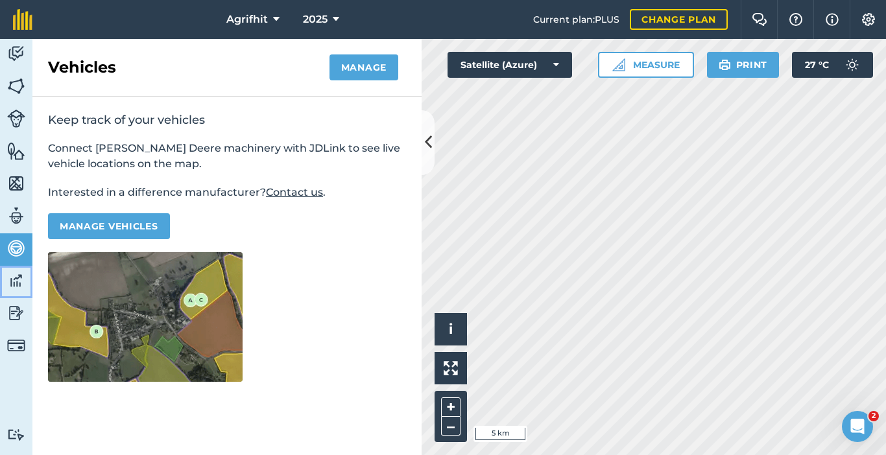
click at [13, 278] on img at bounding box center [16, 280] width 18 height 19
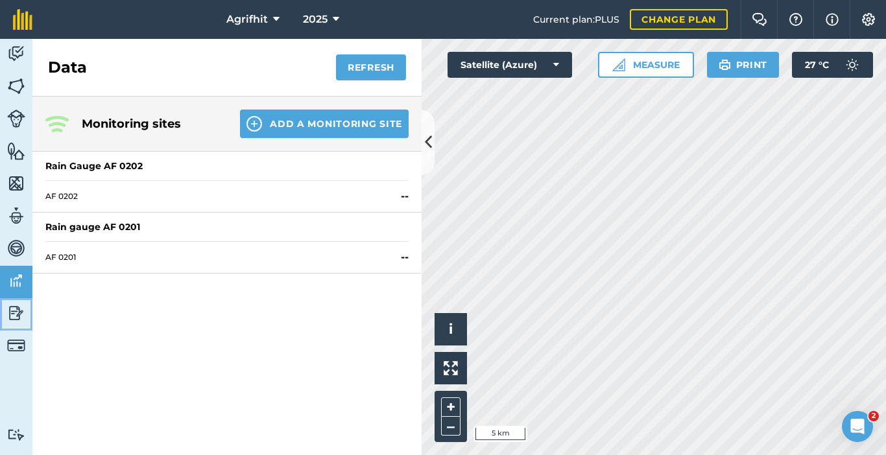
click at [19, 315] on img at bounding box center [16, 312] width 18 height 19
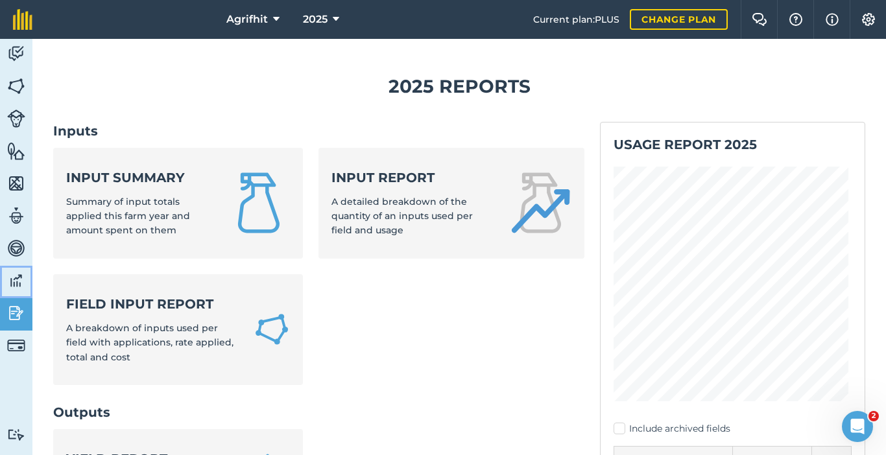
click at [14, 277] on img at bounding box center [16, 280] width 18 height 19
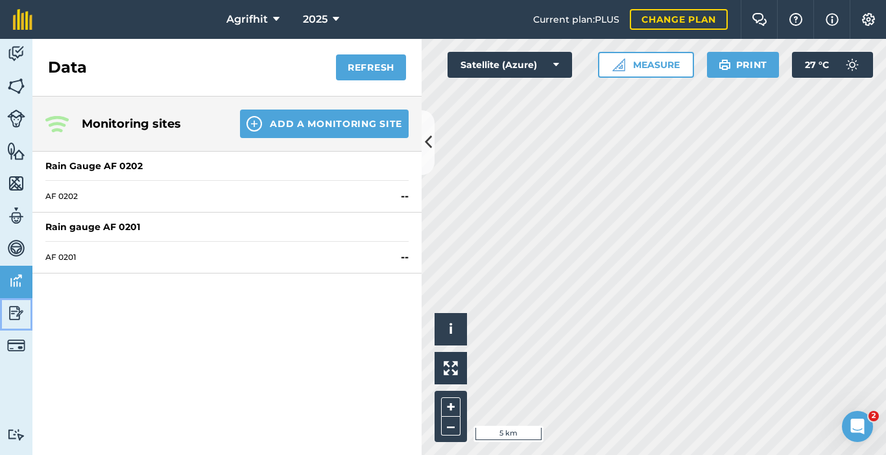
click at [14, 310] on img at bounding box center [16, 312] width 18 height 19
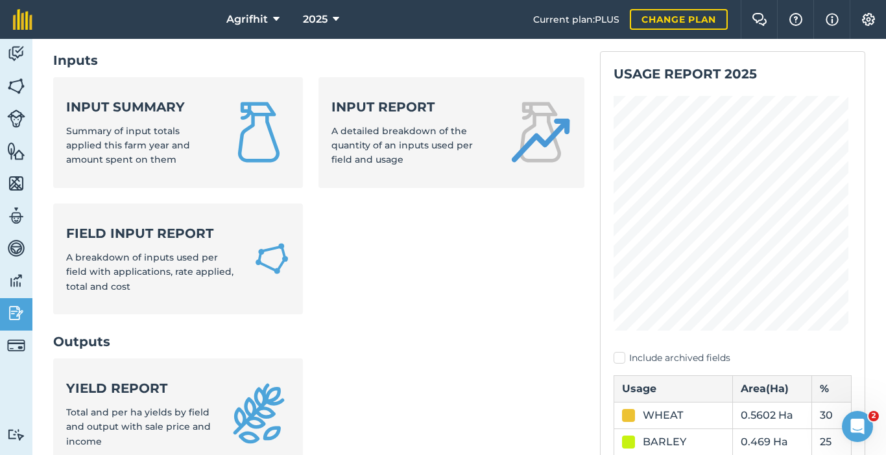
scroll to position [50, 0]
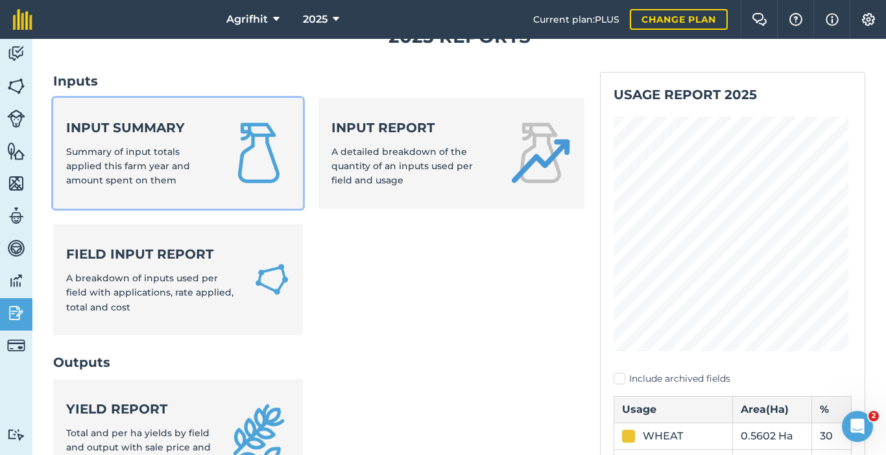
click at [177, 146] on span "Summary of input totals applied this farm year and amount spent on them" at bounding box center [128, 166] width 124 height 41
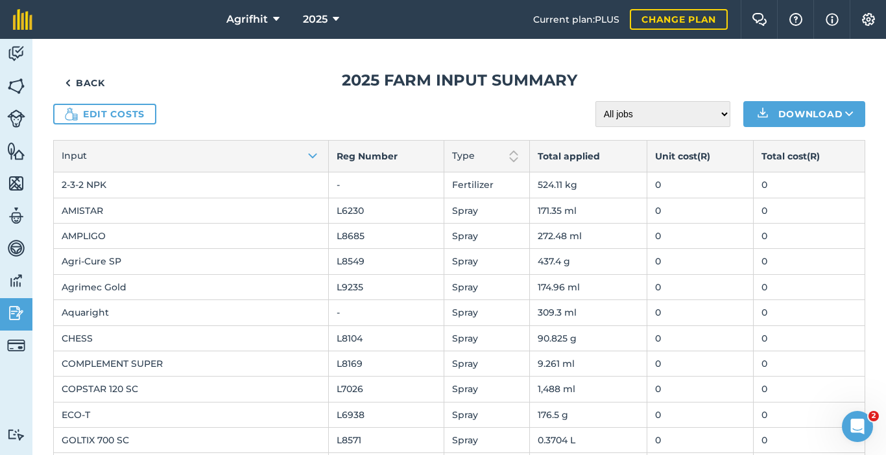
click at [349, 215] on td "L6230" at bounding box center [385, 210] width 115 height 25
click at [364, 212] on td "L6230" at bounding box center [385, 210] width 115 height 25
click at [355, 211] on td "L6230" at bounding box center [385, 210] width 115 height 25
drag, startPoint x: 355, startPoint y: 211, endPoint x: 373, endPoint y: 213, distance: 18.2
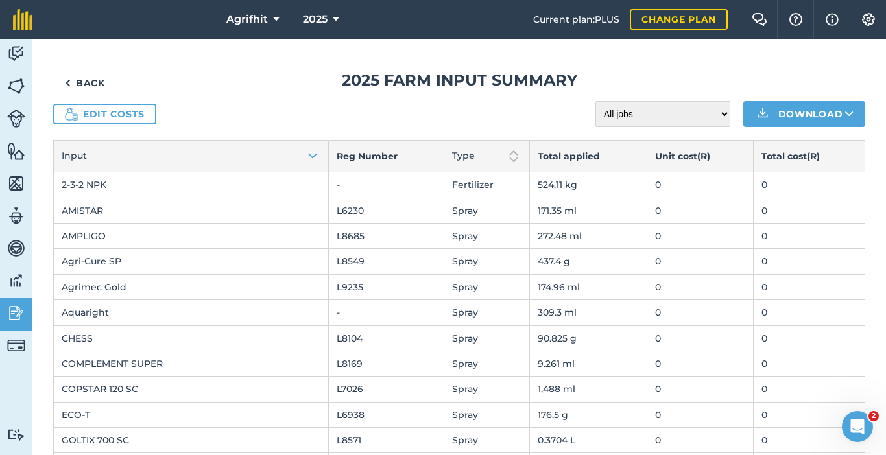
click at [357, 211] on td "L6230" at bounding box center [385, 210] width 115 height 25
click at [76, 84] on link "Back" at bounding box center [85, 83] width 64 height 26
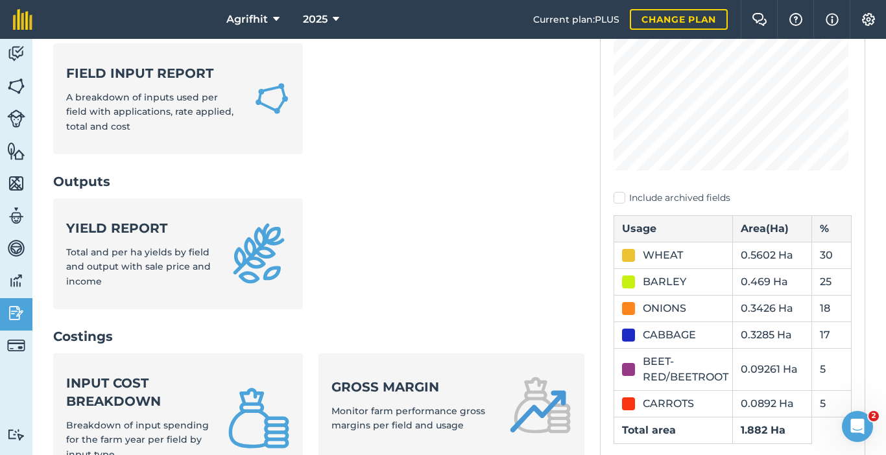
scroll to position [50, 0]
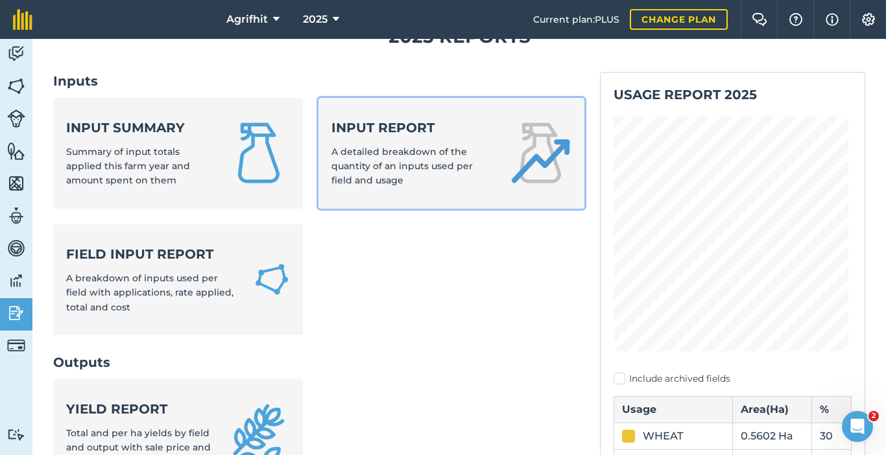
click at [454, 172] on div "Input report A detailed breakdown of the quantity of an inputs used per field a…" at bounding box center [411, 153] width 161 height 69
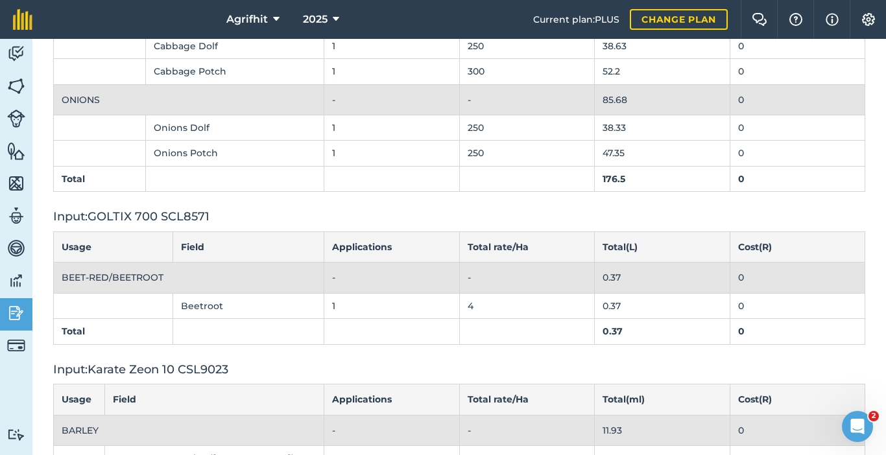
scroll to position [2334, 0]
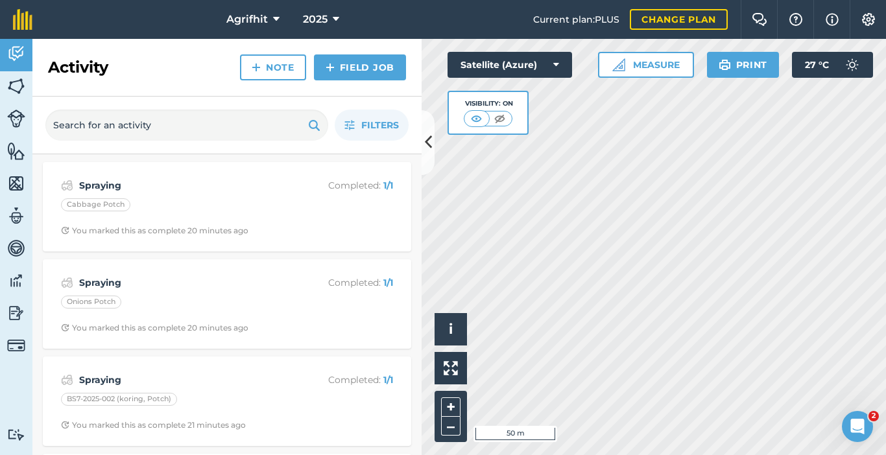
click at [420, 454] on html "Agrifhit 2025 Current plan : PLUS Change plan Farm Chat Help Info Settings Agri…" at bounding box center [443, 227] width 886 height 455
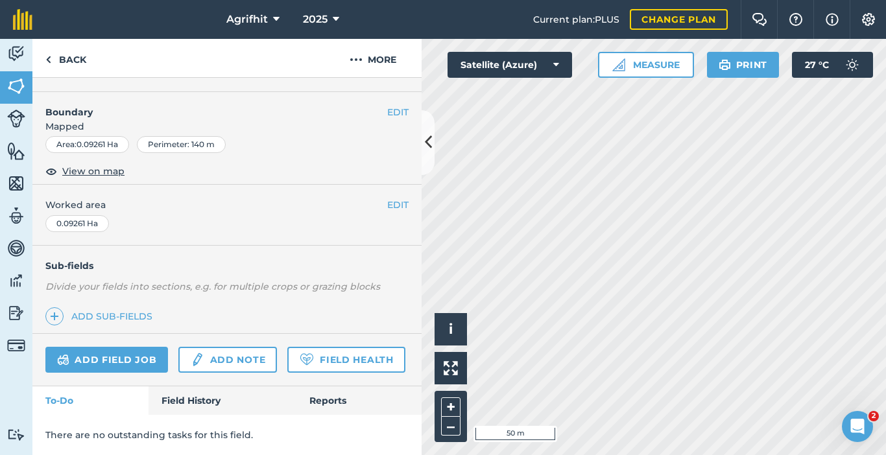
scroll to position [191, 0]
click at [132, 347] on link "Add field job" at bounding box center [106, 360] width 123 height 26
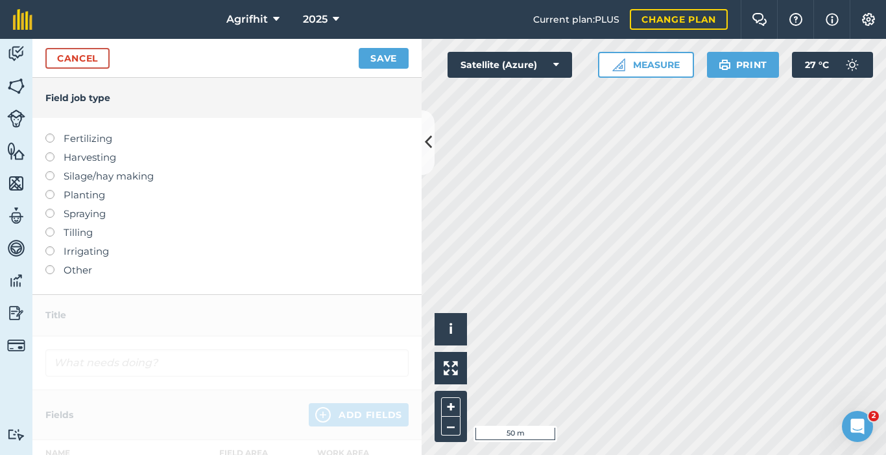
click at [45, 209] on label at bounding box center [54, 209] width 18 height 0
type input "Spraying"
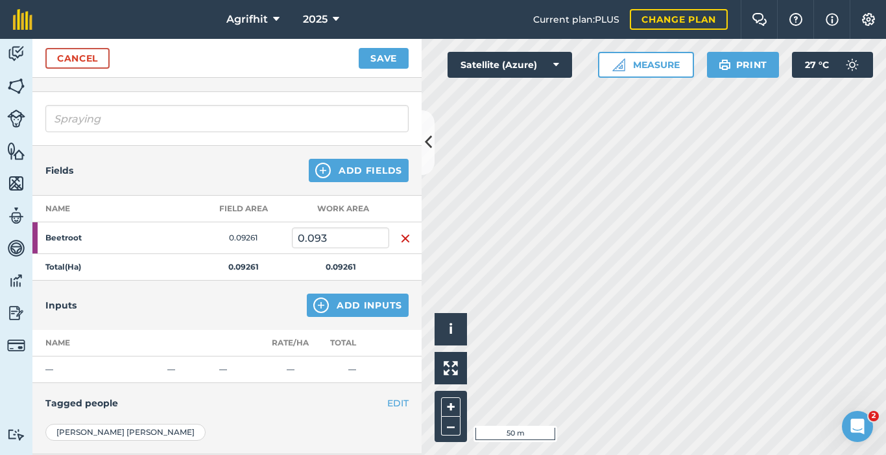
scroll to position [130, 0]
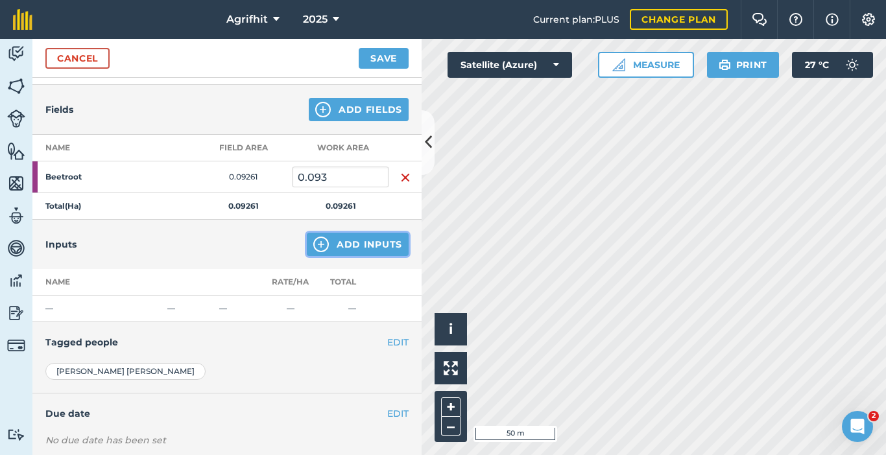
click at [362, 242] on button "Add Inputs" at bounding box center [358, 244] width 102 height 23
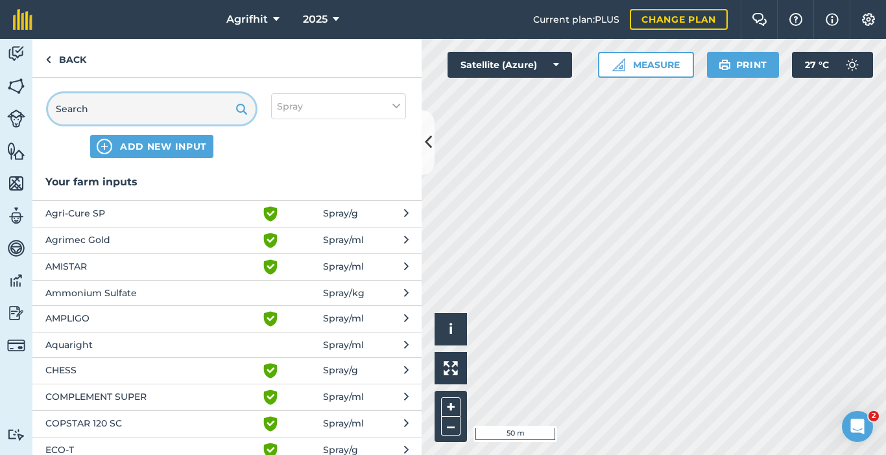
click at [149, 108] on input "text" at bounding box center [151, 108] width 207 height 31
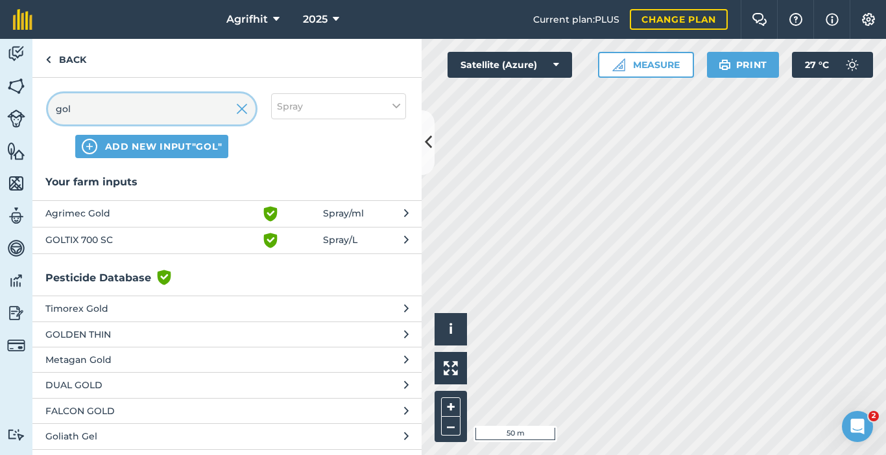
type input "gol"
click at [128, 242] on span "GOLTIX 700 SC" at bounding box center [151, 241] width 212 height 16
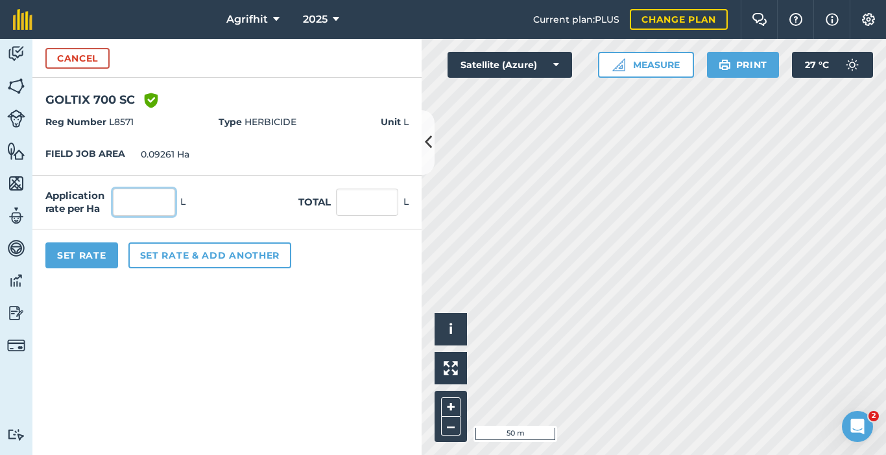
click at [164, 200] on input "text" at bounding box center [144, 202] width 62 height 27
type input "4"
type input "0.37"
click at [91, 255] on button "Set Rate" at bounding box center [81, 255] width 73 height 26
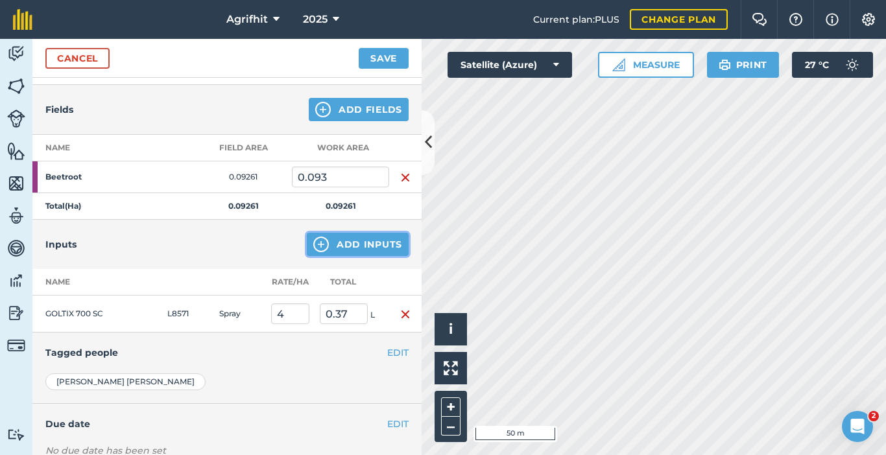
click at [344, 251] on button "Add Inputs" at bounding box center [358, 244] width 102 height 23
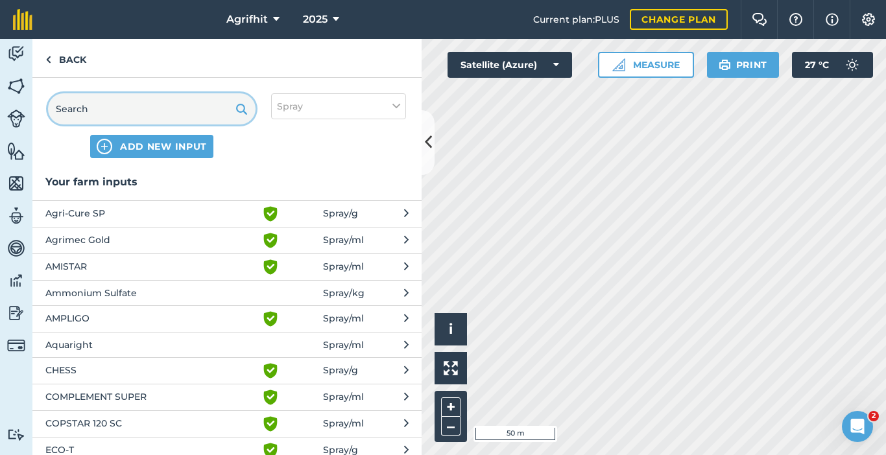
click at [121, 106] on input "text" at bounding box center [151, 108] width 207 height 31
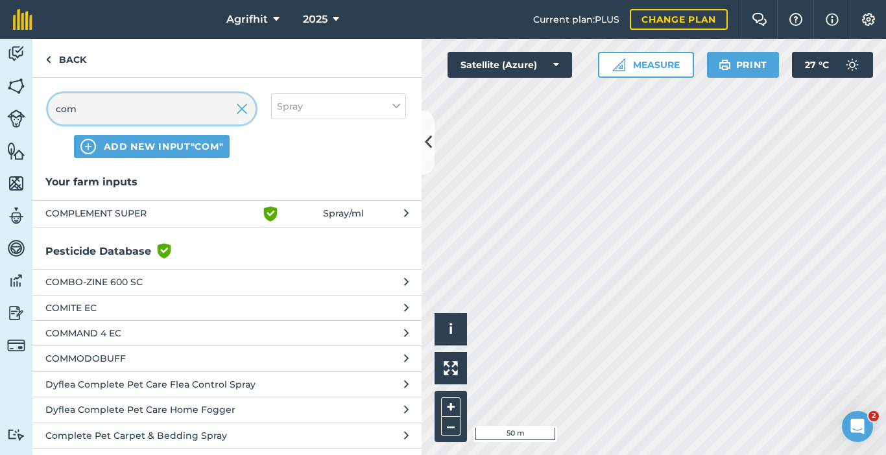
type input "com"
click at [144, 216] on span "COMPLEMENT SUPER" at bounding box center [151, 214] width 212 height 16
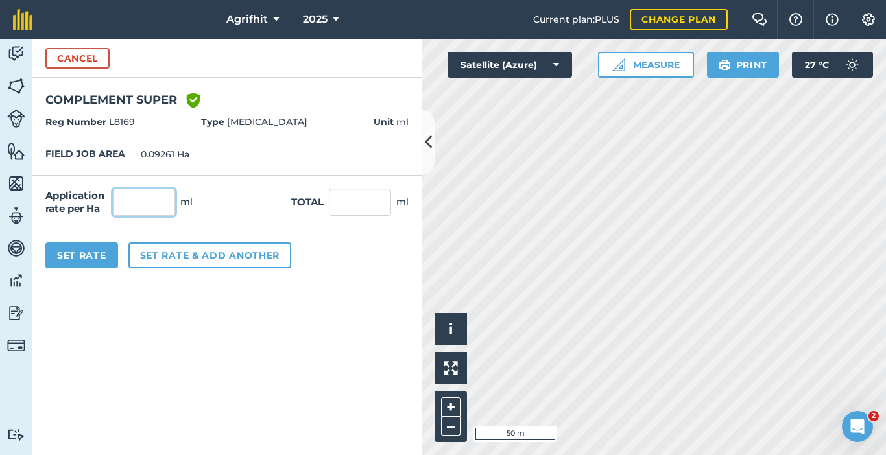
click at [161, 207] on input "text" at bounding box center [144, 202] width 62 height 27
type input "0"
type input "100"
type input "9.261"
click at [114, 254] on button "Set Rate" at bounding box center [81, 255] width 73 height 26
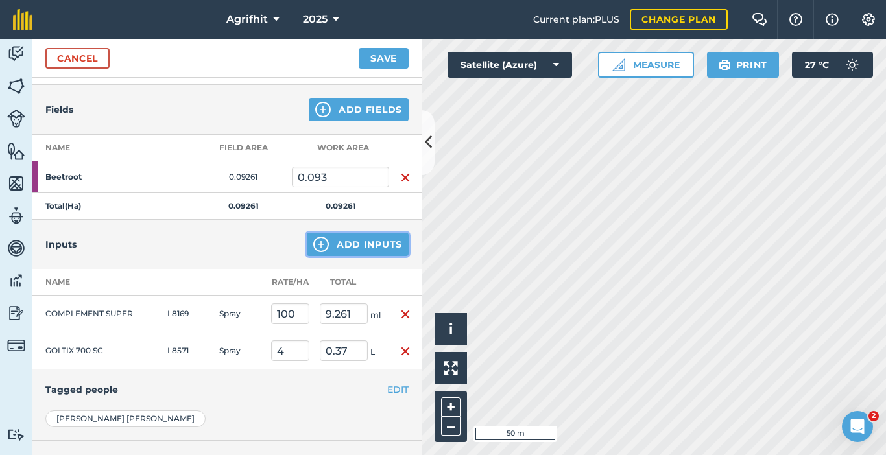
click at [338, 252] on button "Add Inputs" at bounding box center [358, 244] width 102 height 23
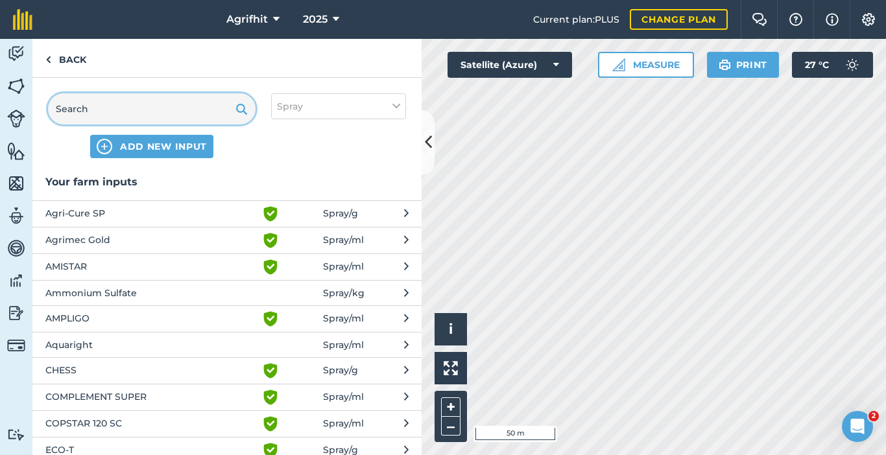
click at [161, 108] on input "text" at bounding box center [151, 108] width 207 height 31
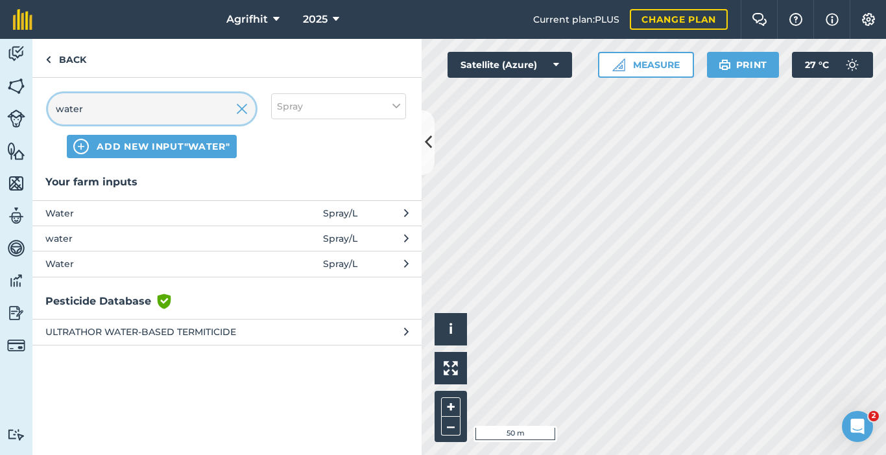
type input "water"
click at [139, 220] on span "Water" at bounding box center [151, 213] width 212 height 14
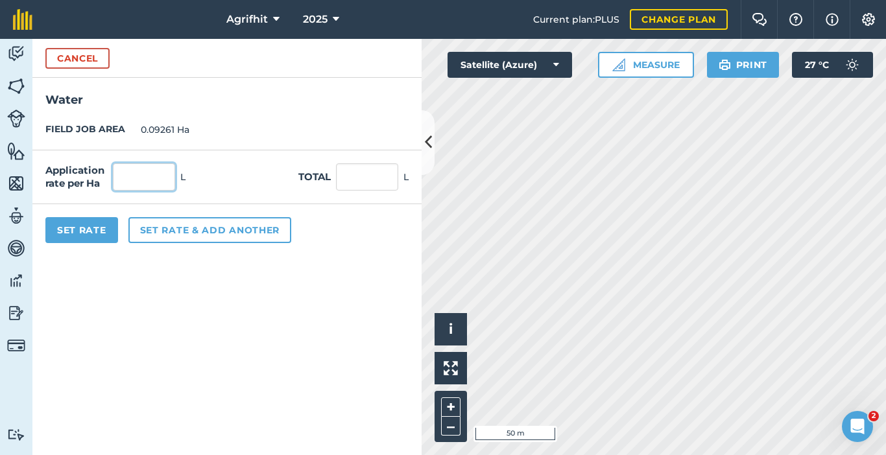
click at [144, 184] on input "text" at bounding box center [144, 176] width 62 height 27
type input "200"
type input "18.522"
click at [75, 237] on button "Set Rate" at bounding box center [81, 230] width 73 height 26
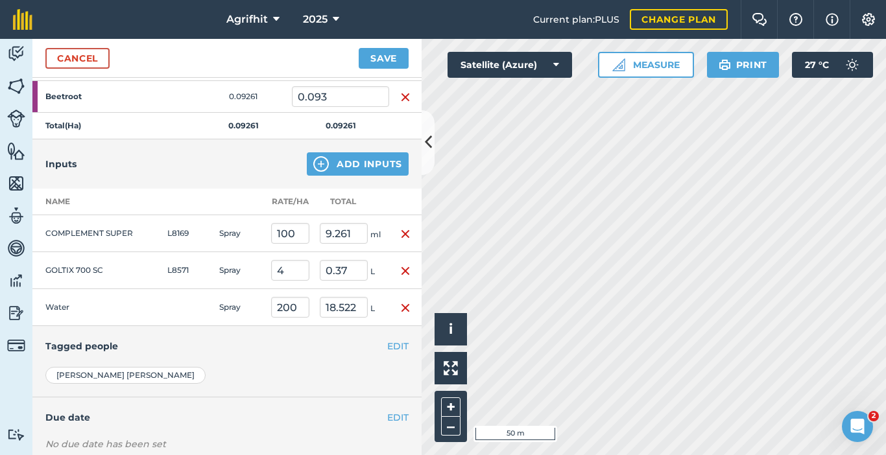
scroll to position [0, 0]
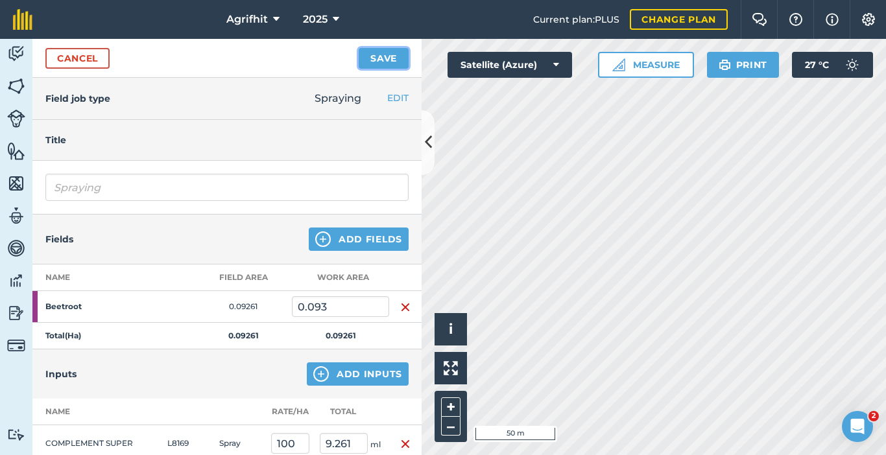
click at [385, 58] on button "Save" at bounding box center [384, 58] width 50 height 21
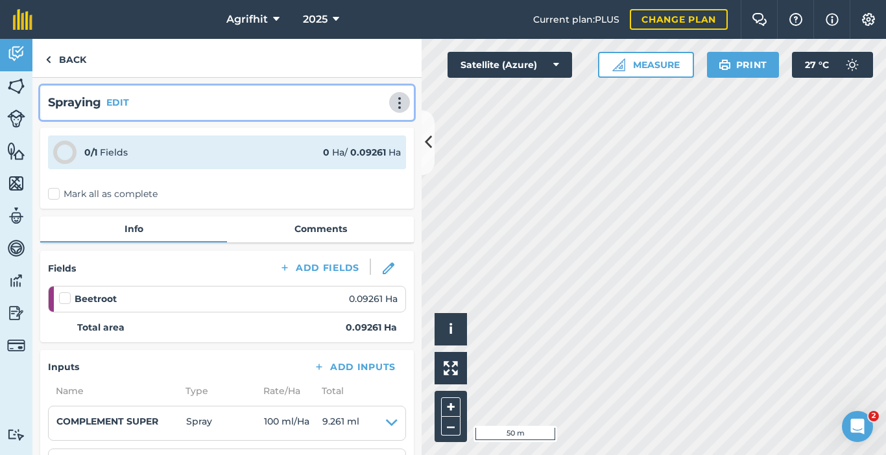
click at [396, 103] on img at bounding box center [400, 103] width 16 height 13
click at [356, 133] on link "Print" at bounding box center [372, 131] width 83 height 26
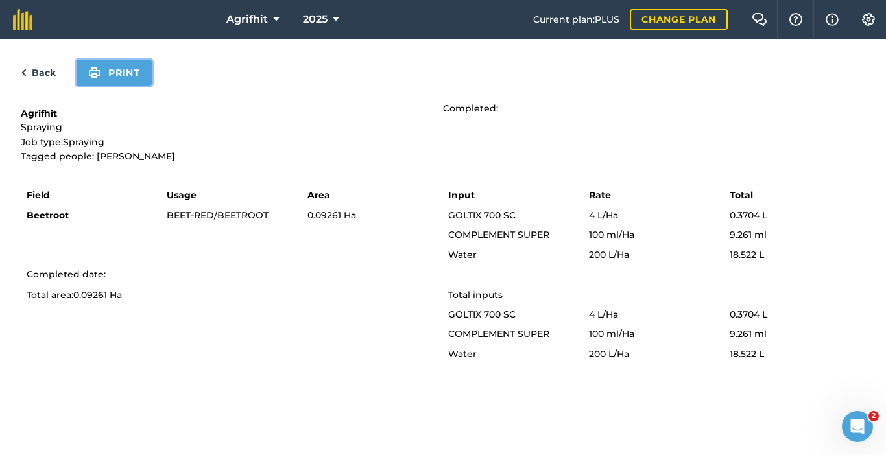
click at [137, 76] on button "Print" at bounding box center [114, 73] width 75 height 26
click at [117, 77] on button "Print" at bounding box center [114, 73] width 75 height 26
